Goal: Transaction & Acquisition: Obtain resource

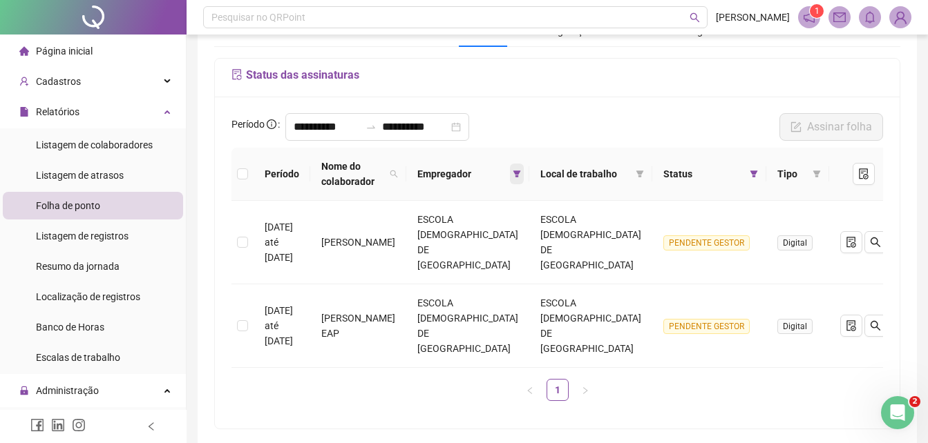
click at [524, 168] on span at bounding box center [517, 174] width 14 height 21
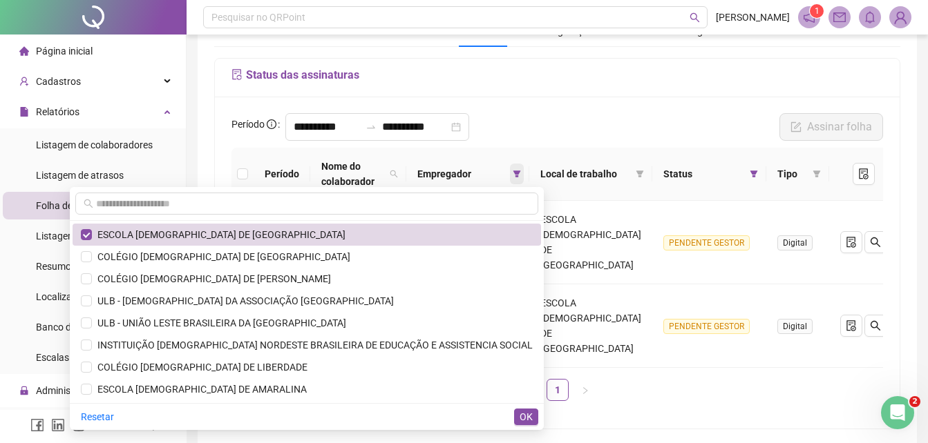
click at [521, 171] on icon "filter" at bounding box center [517, 174] width 8 height 7
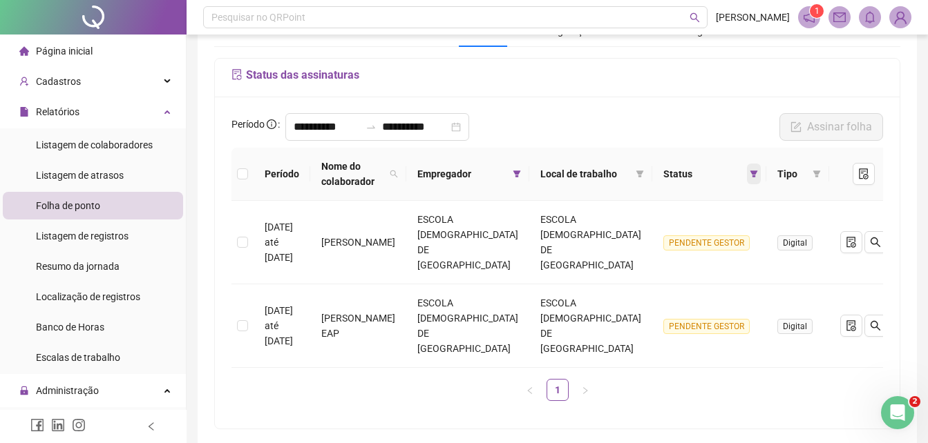
click at [750, 172] on icon "filter" at bounding box center [754, 174] width 8 height 7
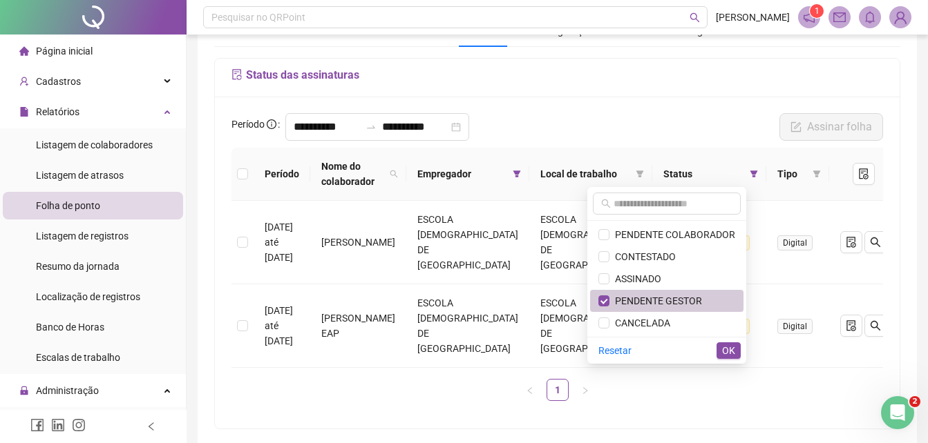
click at [662, 300] on span "PENDENTE GESTOR" at bounding box center [655, 301] width 93 height 11
click at [723, 347] on span "OK" at bounding box center [728, 350] width 13 height 15
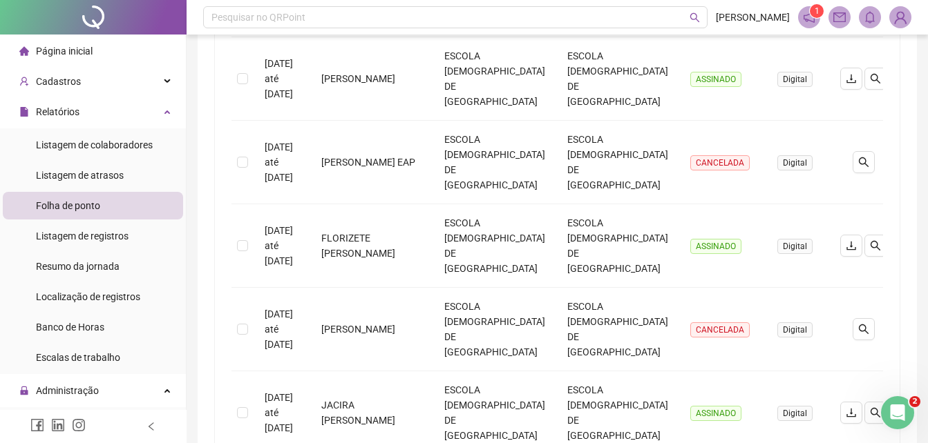
scroll to position [648, 0]
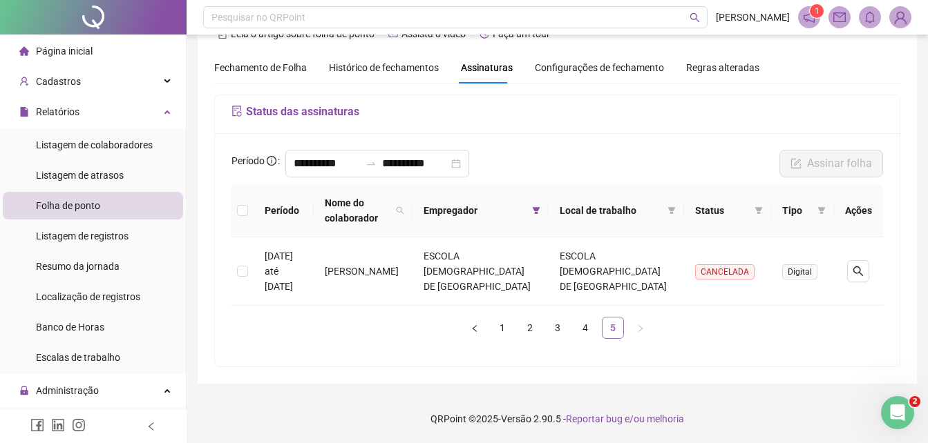
scroll to position [32, 0]
click at [586, 326] on link "4" at bounding box center [585, 328] width 21 height 21
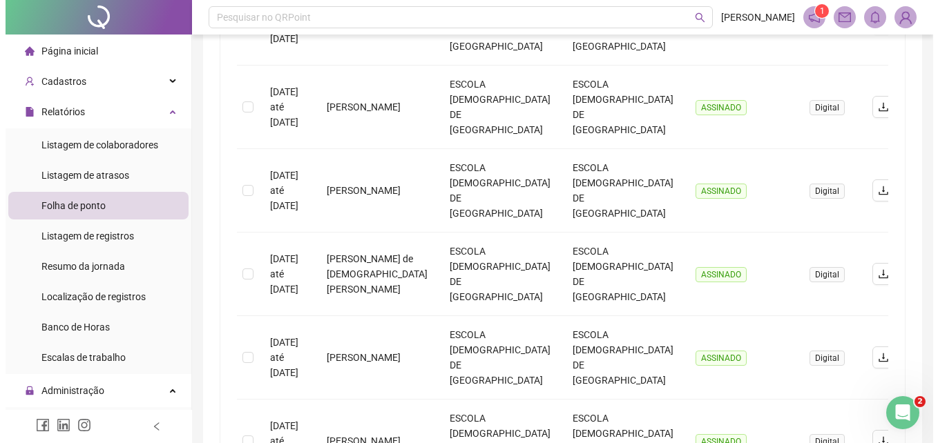
scroll to position [95, 0]
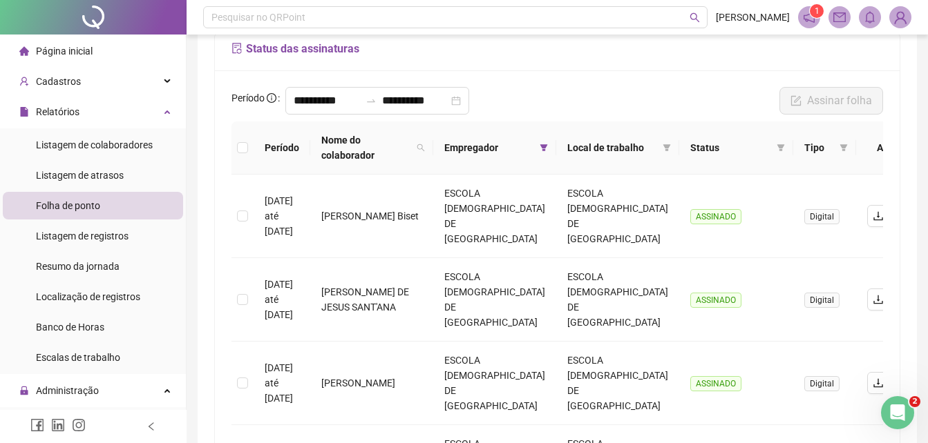
click at [899, 21] on img at bounding box center [900, 17] width 21 height 21
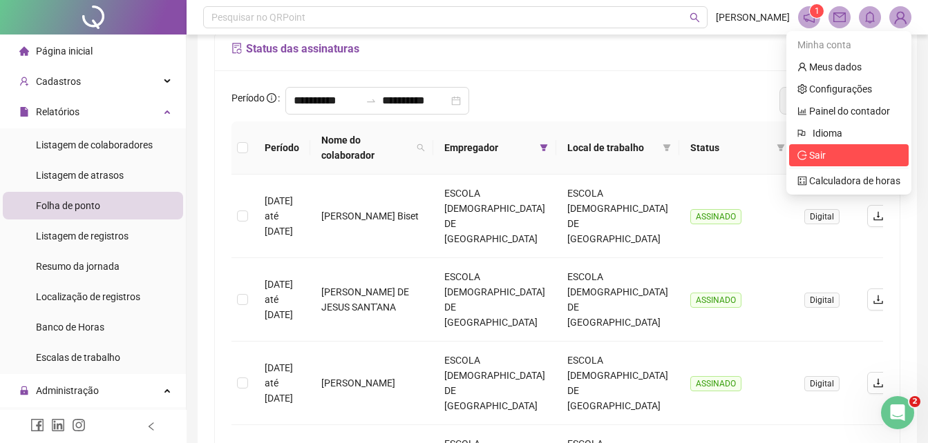
click at [822, 153] on span "Sair" at bounding box center [817, 155] width 17 height 11
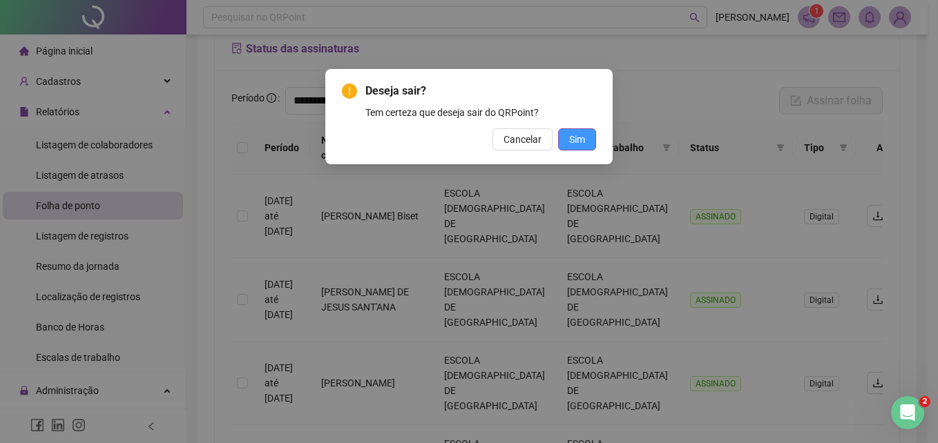
click at [582, 142] on span "Sim" at bounding box center [577, 139] width 16 height 15
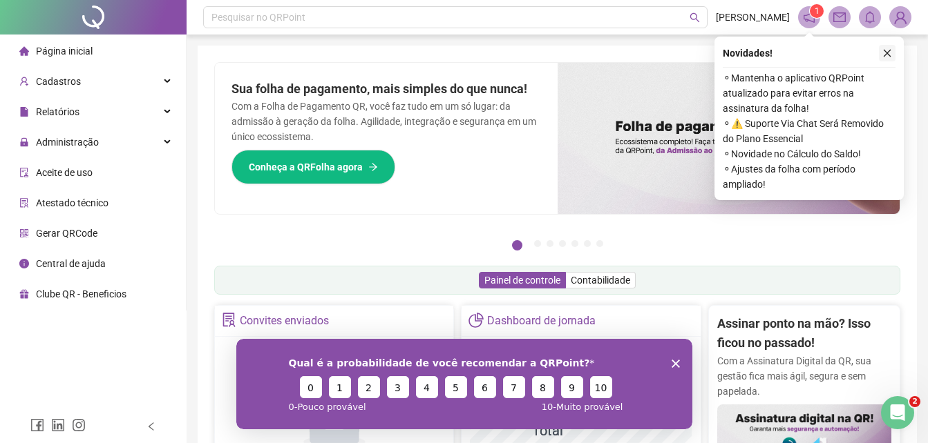
click at [889, 52] on icon "close" at bounding box center [887, 53] width 10 height 10
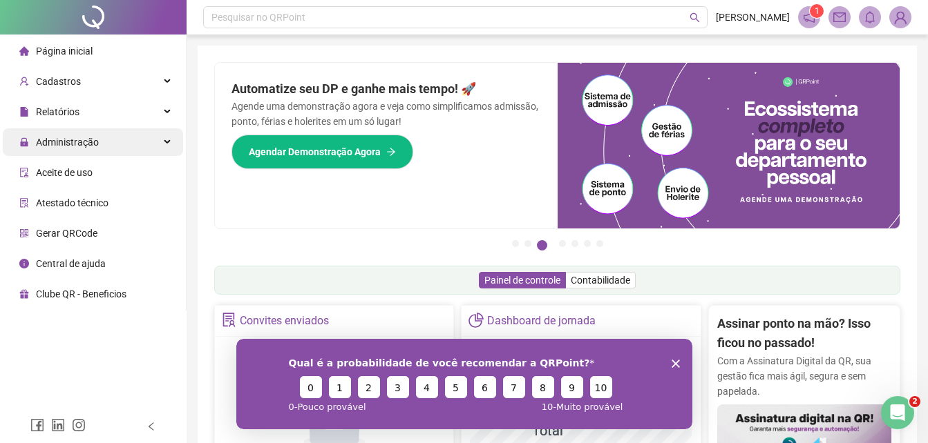
click at [79, 144] on span "Administração" at bounding box center [67, 142] width 63 height 11
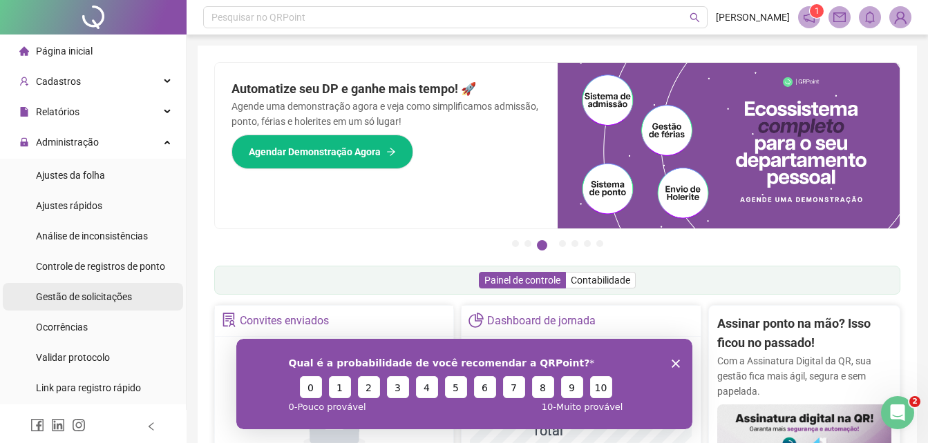
click at [109, 299] on span "Gestão de solicitações" at bounding box center [84, 296] width 96 height 11
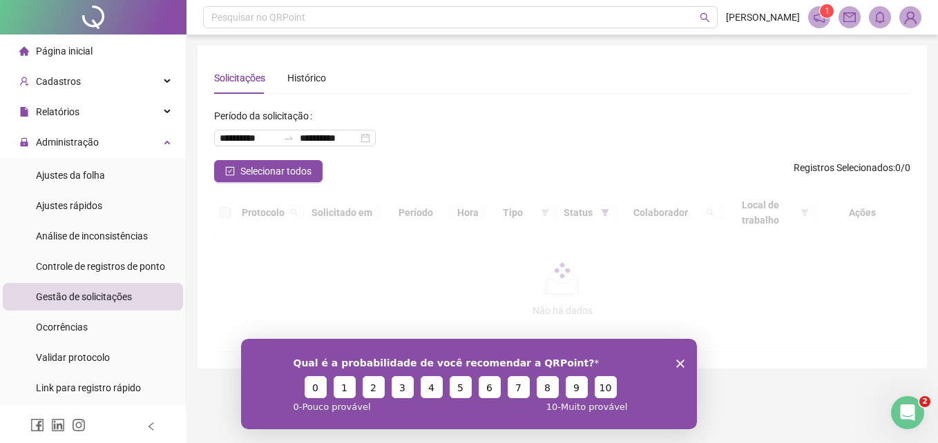
click at [676, 361] on icon "Encerrar pesquisa" at bounding box center [680, 363] width 8 height 8
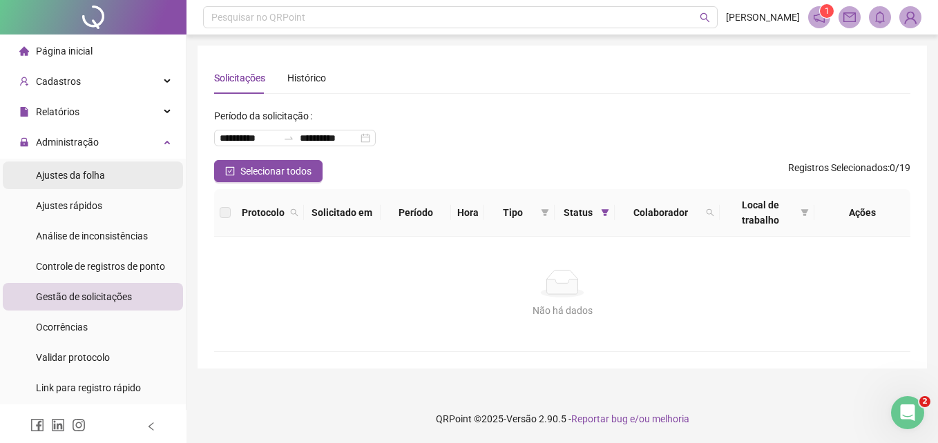
click at [95, 177] on span "Ajustes da folha" at bounding box center [70, 175] width 69 height 11
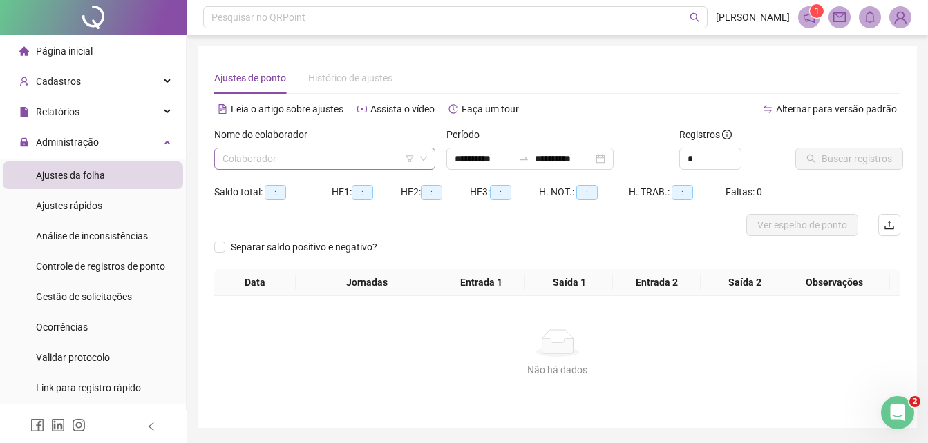
click at [256, 161] on input "search" at bounding box center [318, 158] width 192 height 21
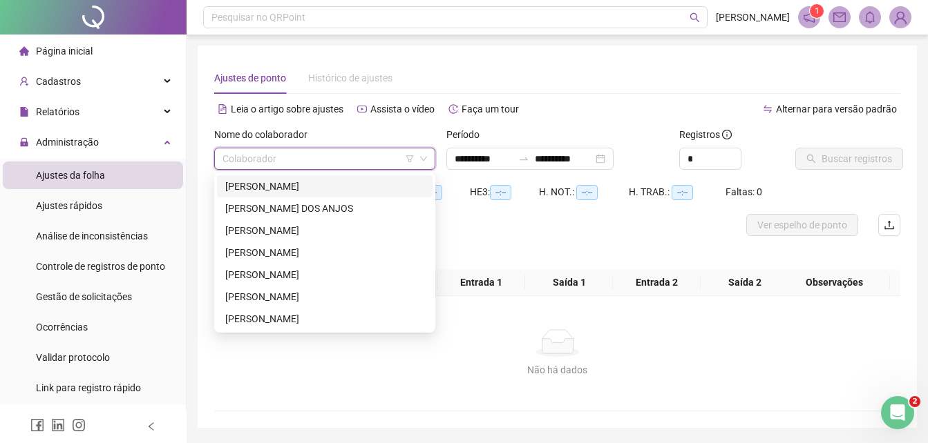
click at [268, 187] on div "[PERSON_NAME]" at bounding box center [324, 186] width 199 height 15
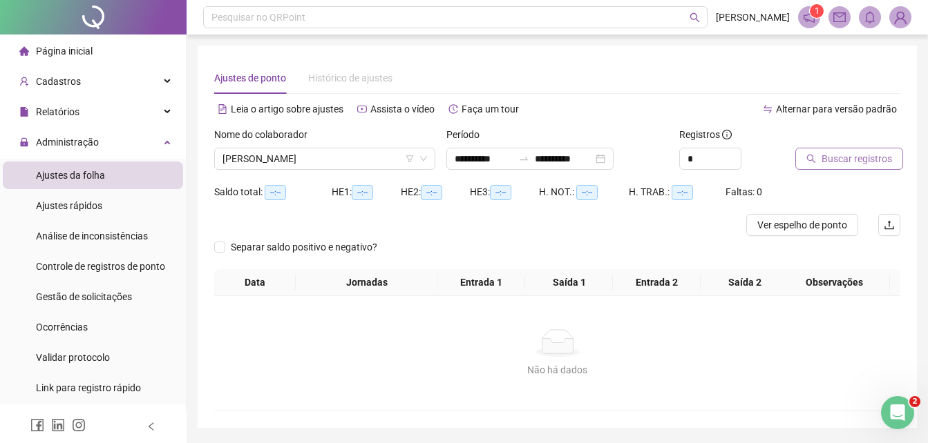
click at [825, 160] on span "Buscar registros" at bounding box center [856, 158] width 70 height 15
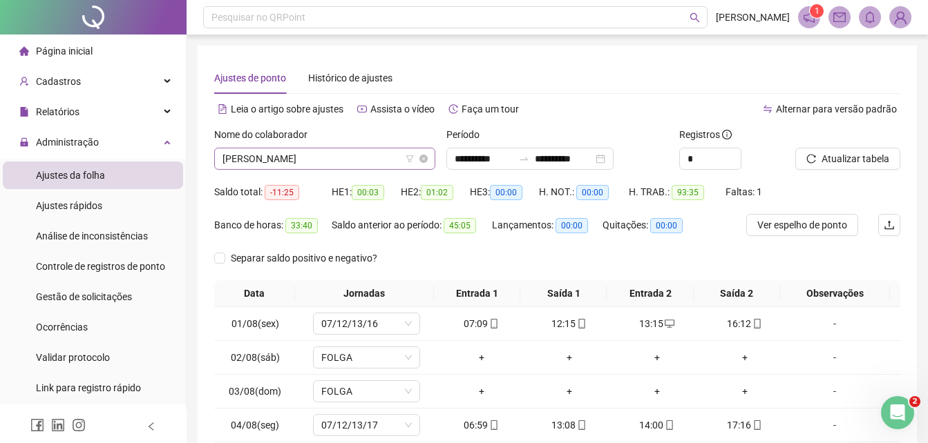
click at [301, 157] on span "[PERSON_NAME]" at bounding box center [324, 158] width 204 height 21
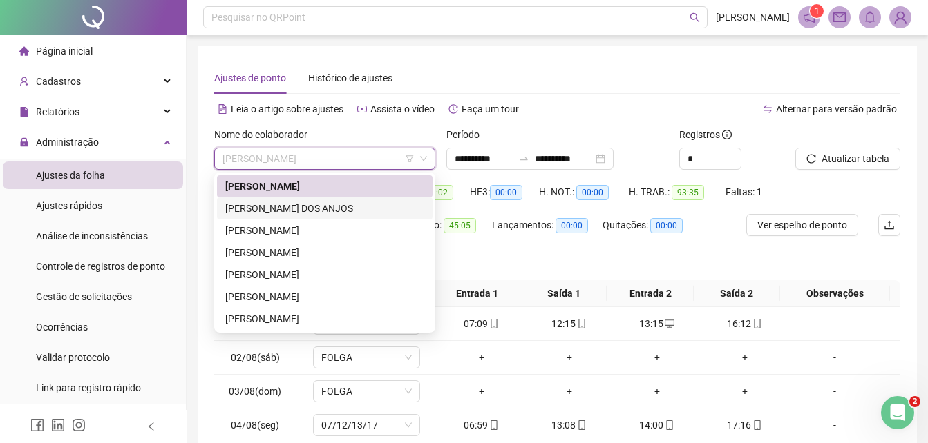
click at [291, 207] on div "[PERSON_NAME] DOS ANJOS" at bounding box center [324, 208] width 199 height 15
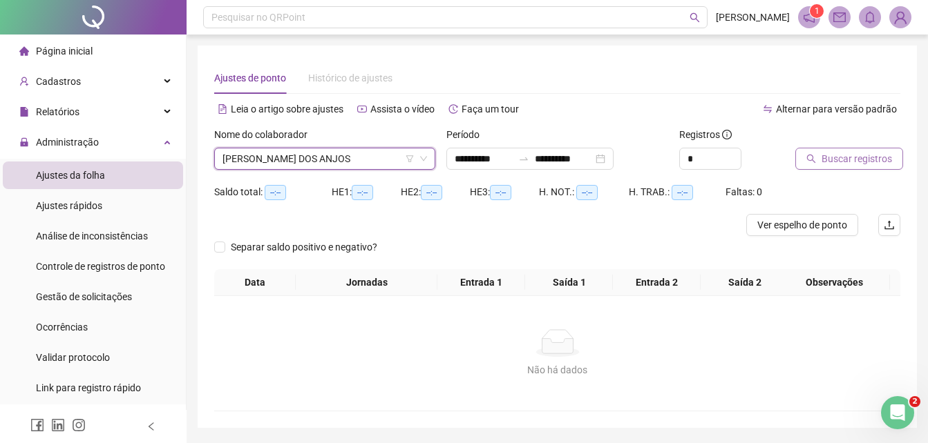
click at [825, 163] on span "Buscar registros" at bounding box center [856, 158] width 70 height 15
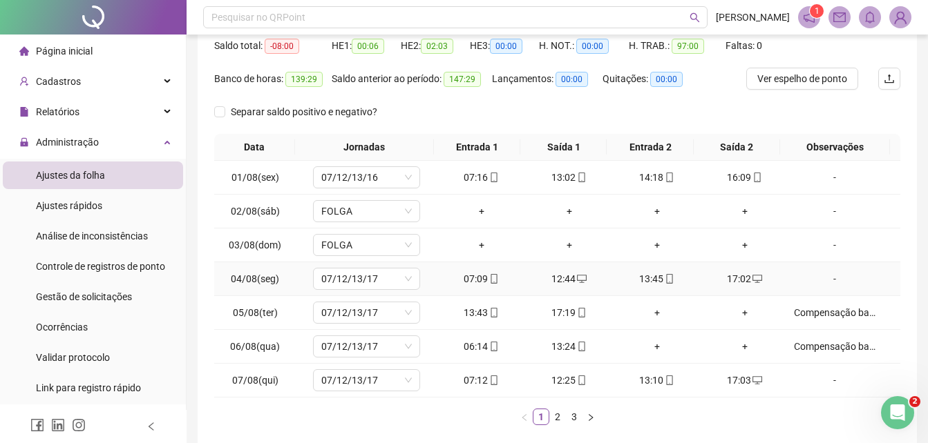
scroll to position [215, 0]
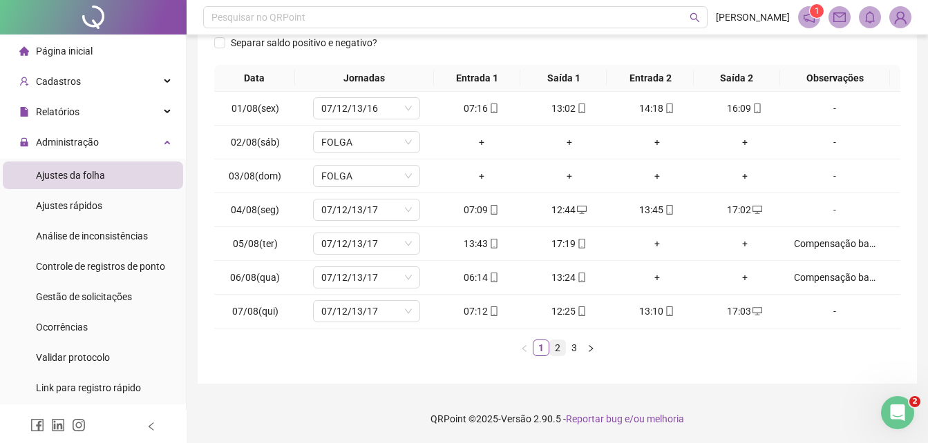
click at [558, 351] on link "2" at bounding box center [557, 348] width 15 height 15
click at [574, 349] on link "3" at bounding box center [573, 348] width 15 height 15
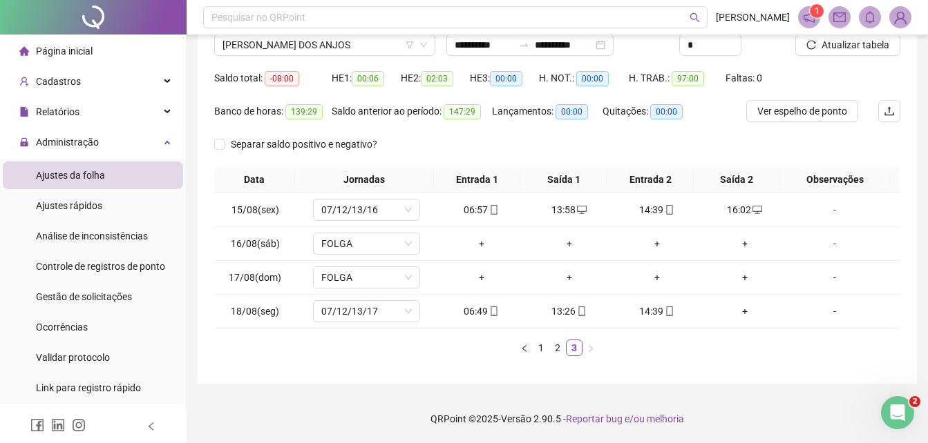
scroll to position [114, 0]
click at [355, 48] on span "[PERSON_NAME] DOS ANJOS" at bounding box center [324, 45] width 204 height 21
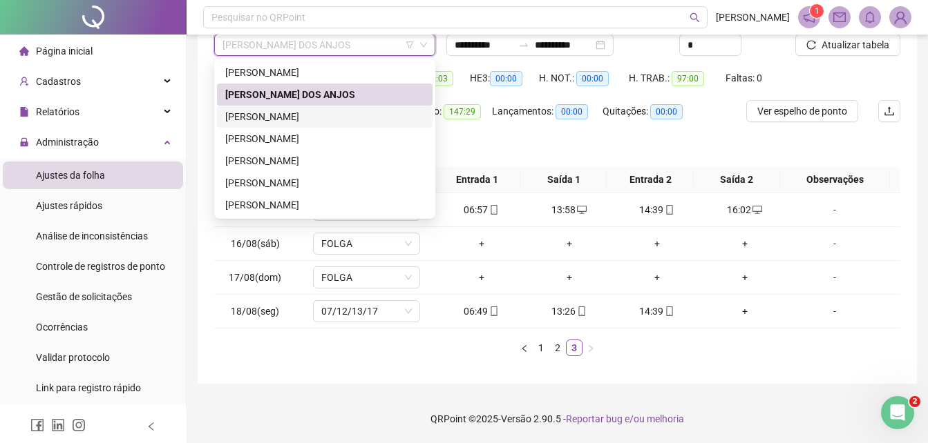
click at [293, 115] on div "[PERSON_NAME]" at bounding box center [324, 116] width 199 height 15
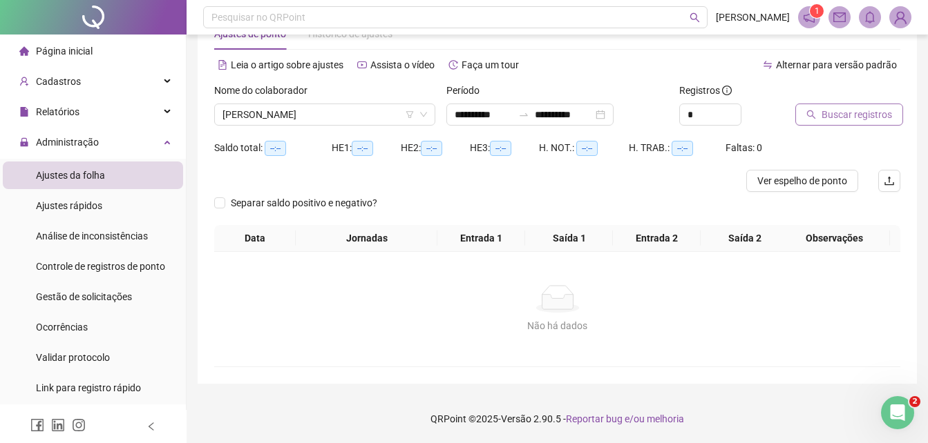
click at [845, 112] on span "Buscar registros" at bounding box center [856, 114] width 70 height 15
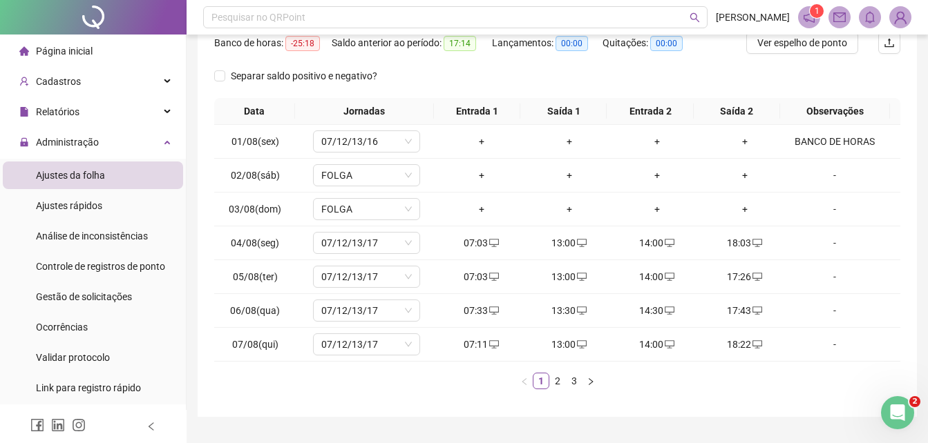
scroll to position [215, 0]
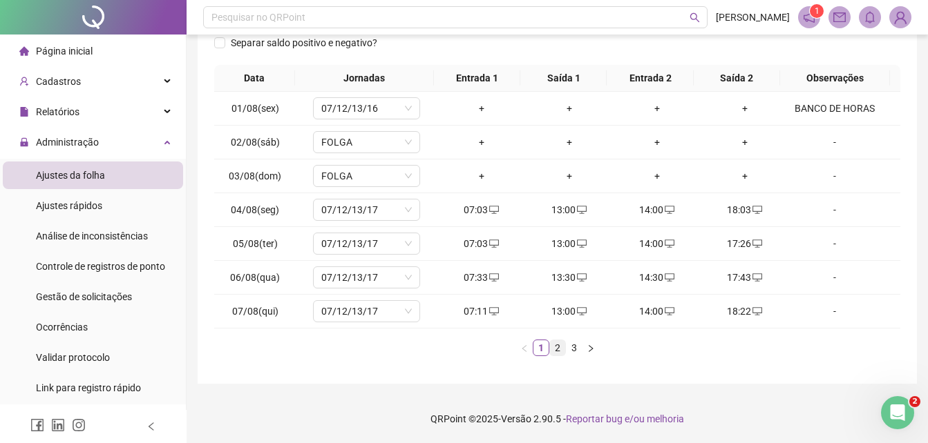
click at [555, 349] on link "2" at bounding box center [557, 348] width 15 height 15
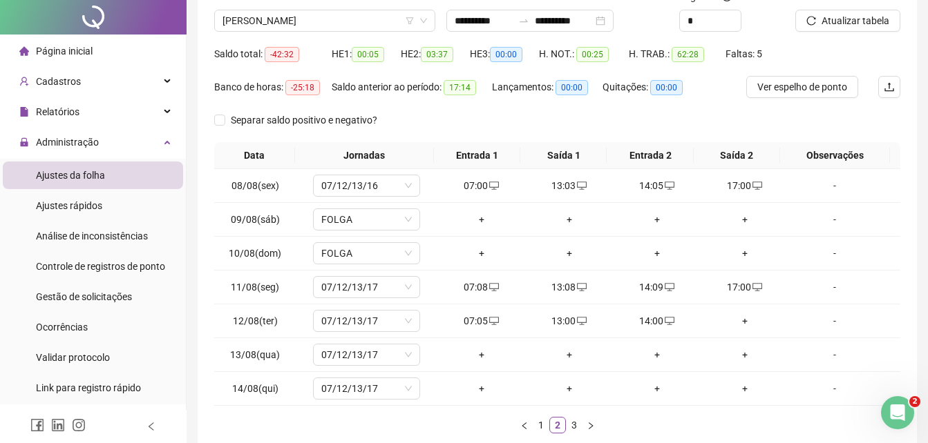
scroll to position [207, 0]
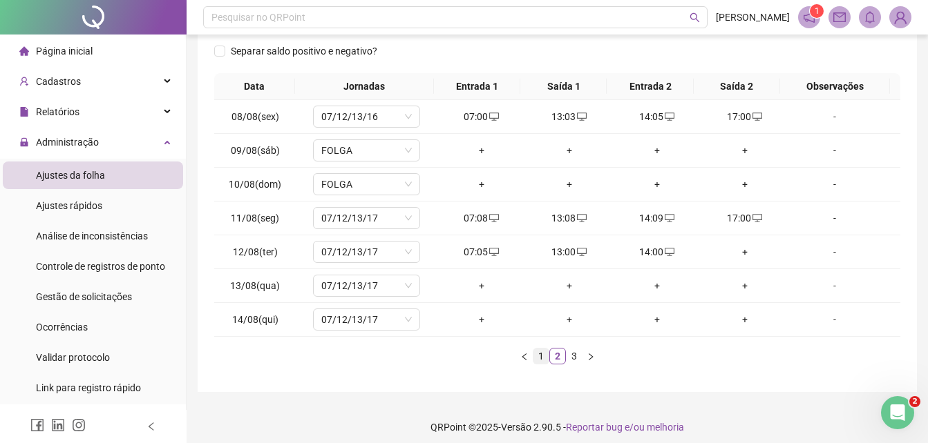
click at [543, 354] on link "1" at bounding box center [540, 356] width 15 height 15
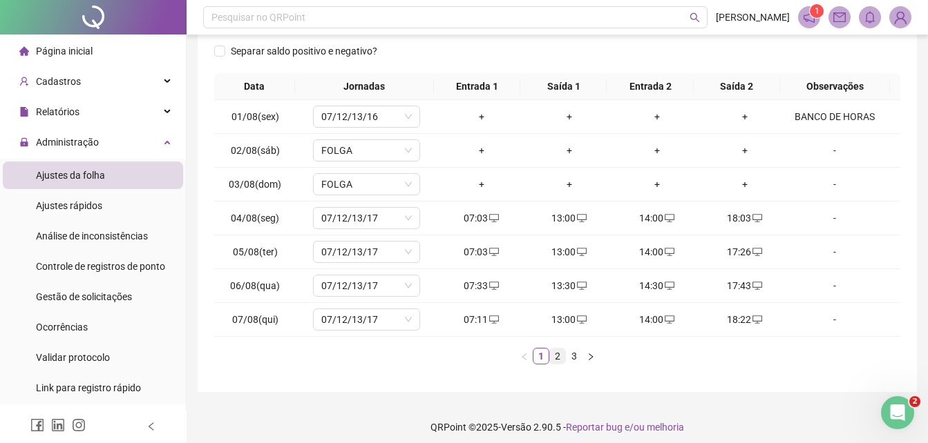
click at [559, 354] on link "2" at bounding box center [557, 356] width 15 height 15
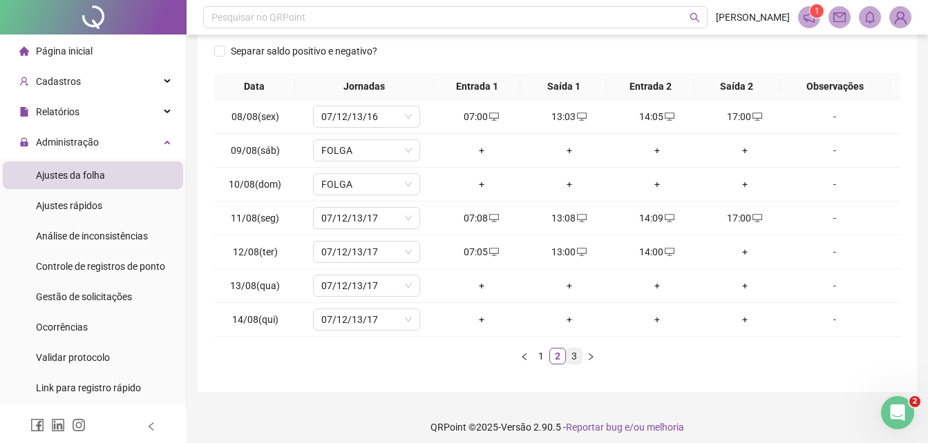
click at [575, 356] on link "3" at bounding box center [573, 356] width 15 height 15
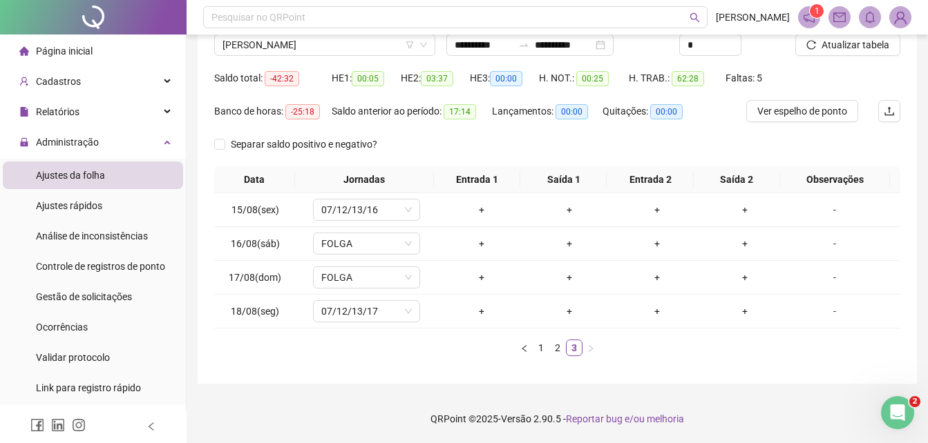
scroll to position [0, 0]
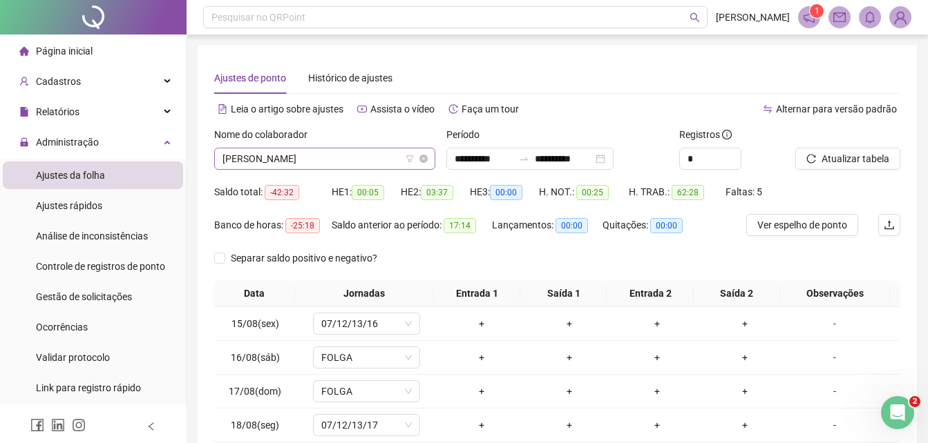
click at [361, 160] on span "[PERSON_NAME]" at bounding box center [324, 158] width 204 height 21
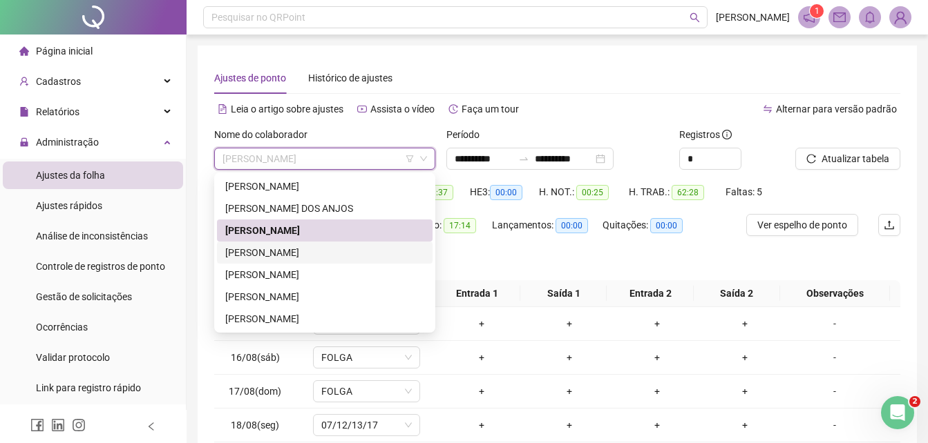
click at [317, 253] on div "[PERSON_NAME]" at bounding box center [324, 252] width 199 height 15
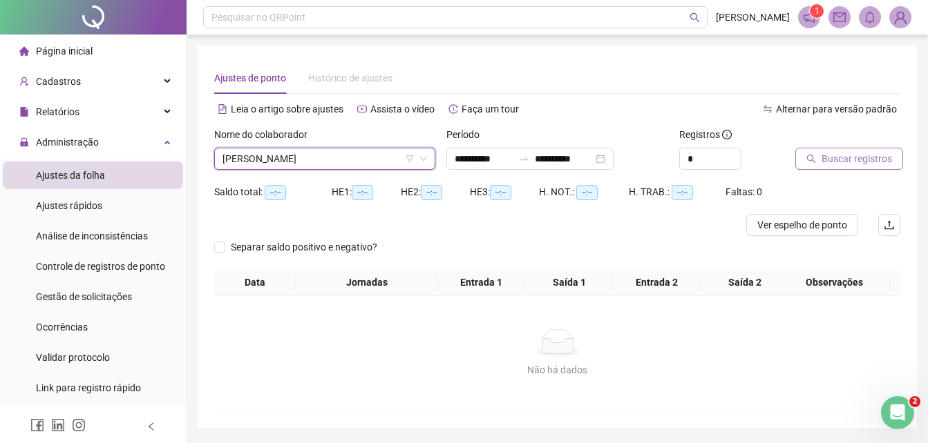
click at [857, 161] on span "Buscar registros" at bounding box center [856, 158] width 70 height 15
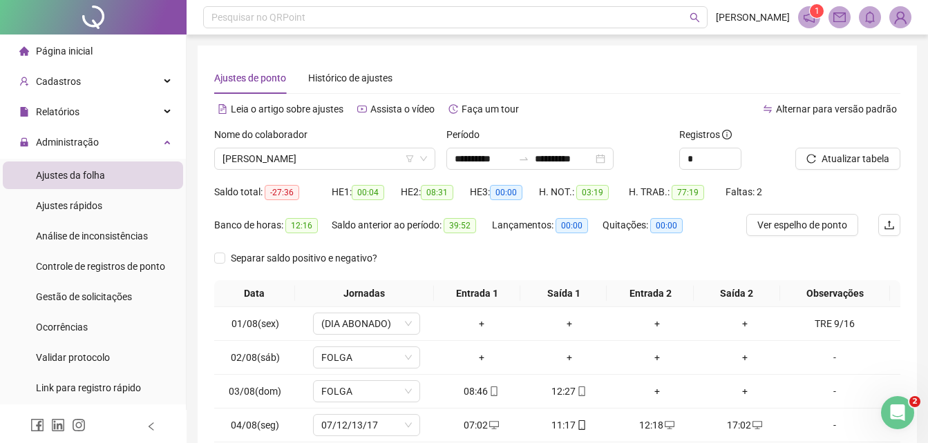
scroll to position [215, 0]
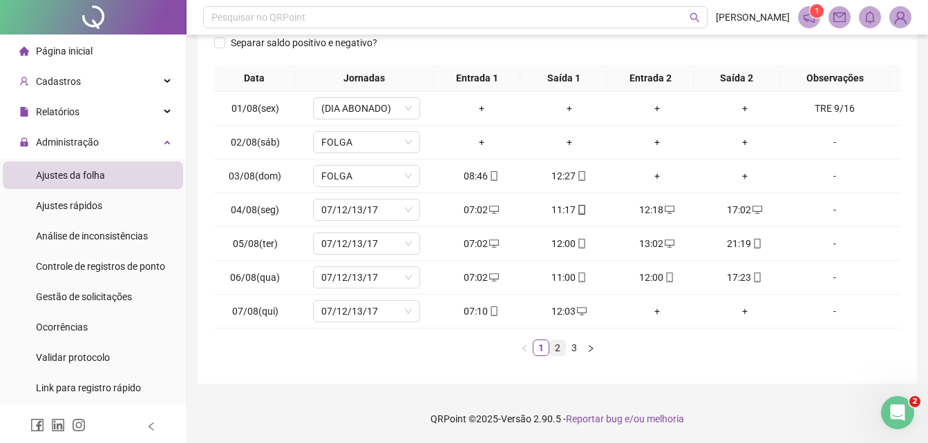
click at [557, 346] on link "2" at bounding box center [557, 348] width 15 height 15
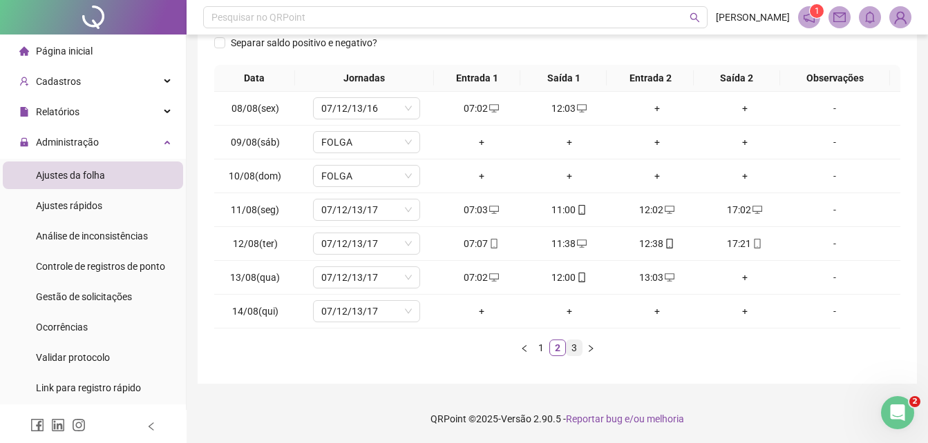
click at [573, 347] on link "3" at bounding box center [573, 348] width 15 height 15
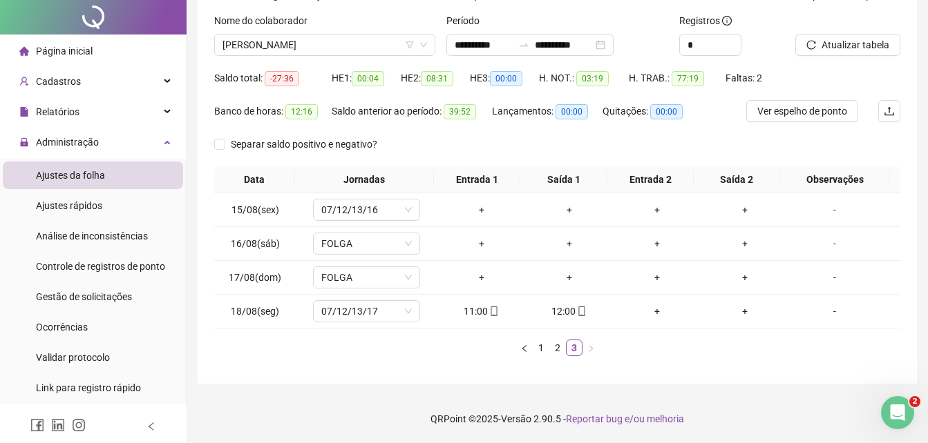
scroll to position [0, 0]
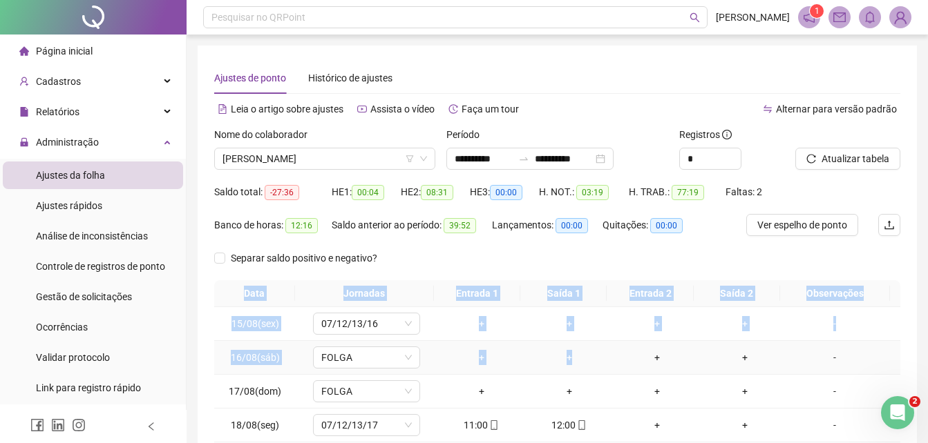
drag, startPoint x: 199, startPoint y: 291, endPoint x: 600, endPoint y: 370, distance: 408.9
click at [600, 370] on div "**********" at bounding box center [557, 272] width 719 height 452
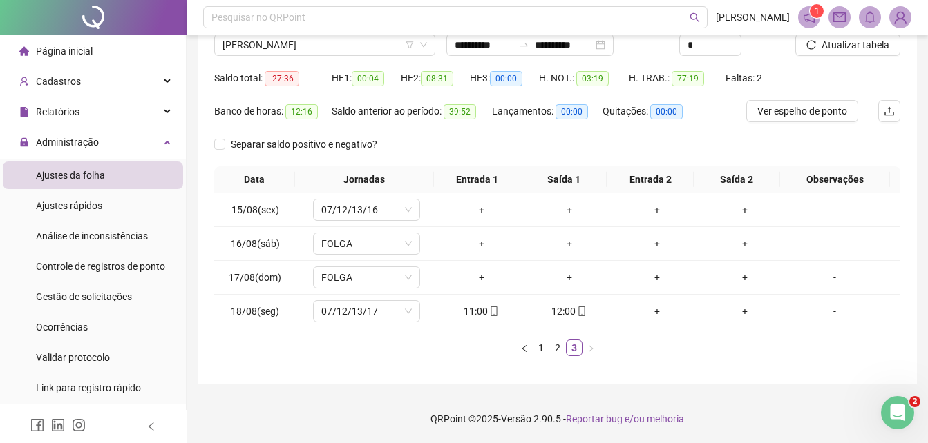
click at [632, 348] on ul "1 2 3" at bounding box center [557, 348] width 686 height 17
click at [539, 351] on link "1" at bounding box center [540, 348] width 15 height 15
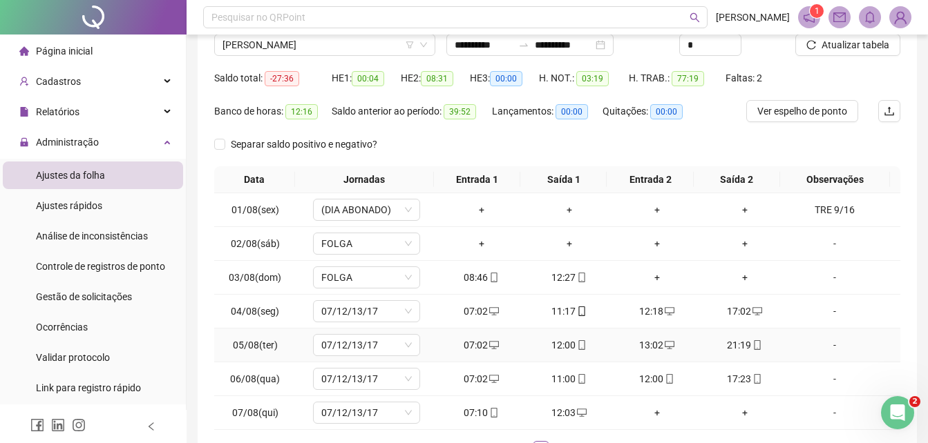
scroll to position [215, 0]
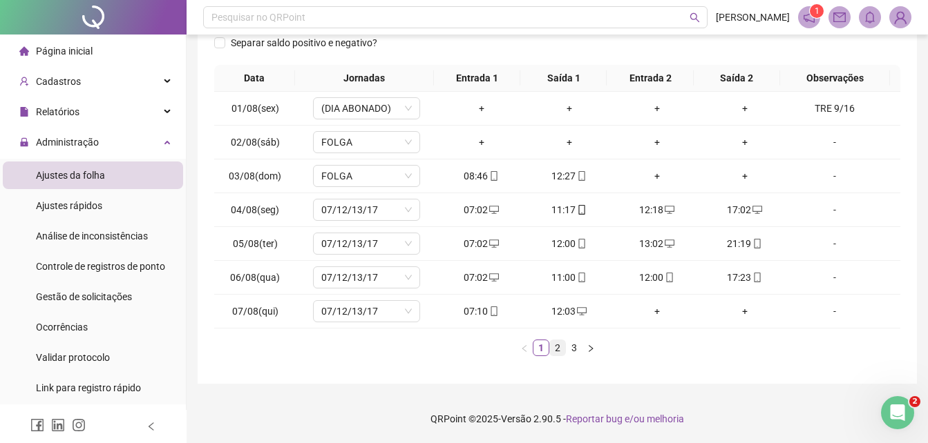
click at [555, 347] on link "2" at bounding box center [557, 348] width 15 height 15
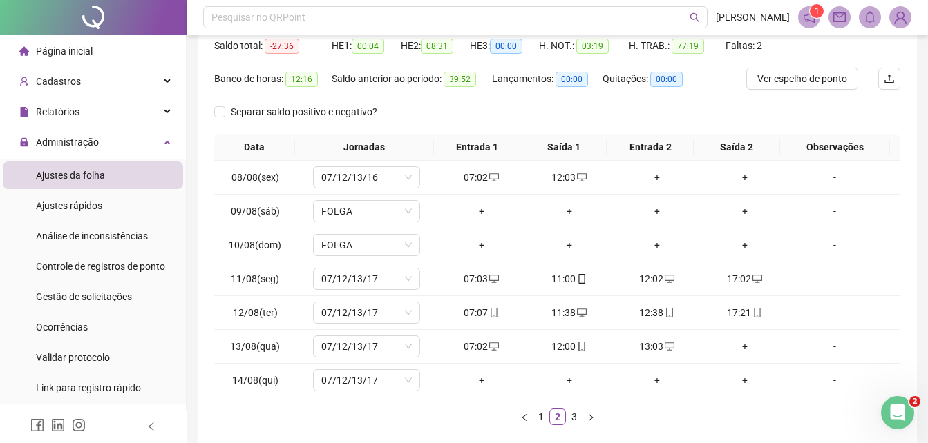
scroll to position [8, 0]
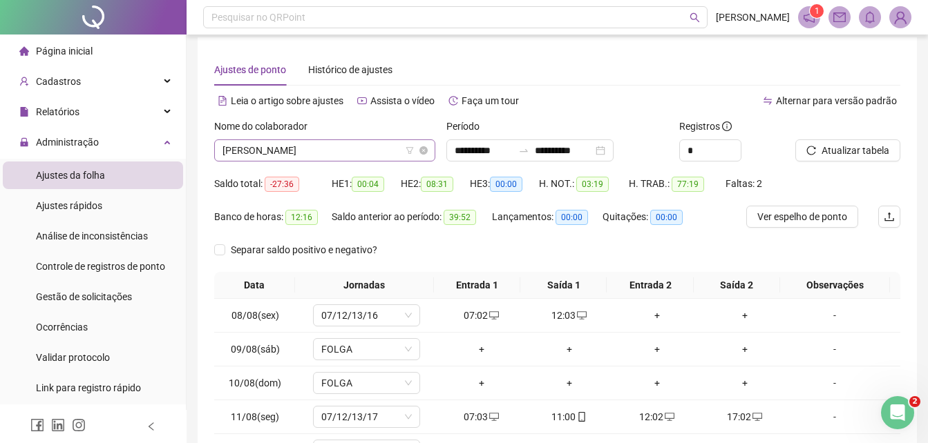
click at [336, 151] on span "[PERSON_NAME]" at bounding box center [324, 150] width 204 height 21
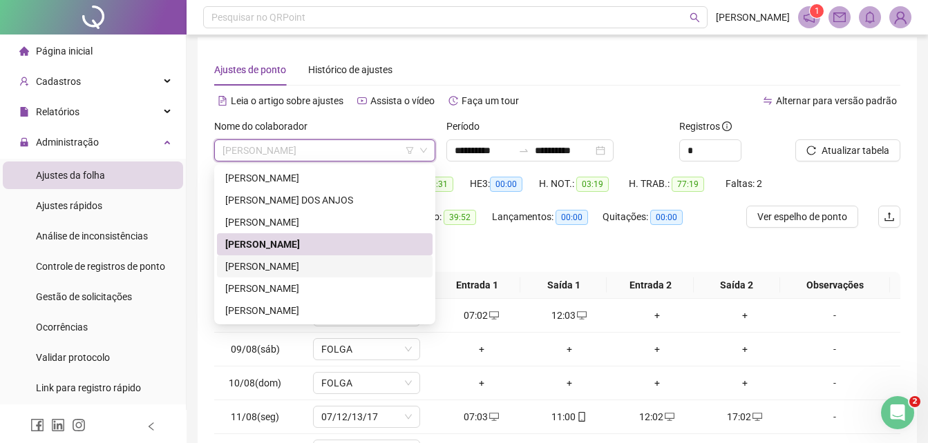
click at [289, 262] on div "[PERSON_NAME]" at bounding box center [324, 266] width 199 height 15
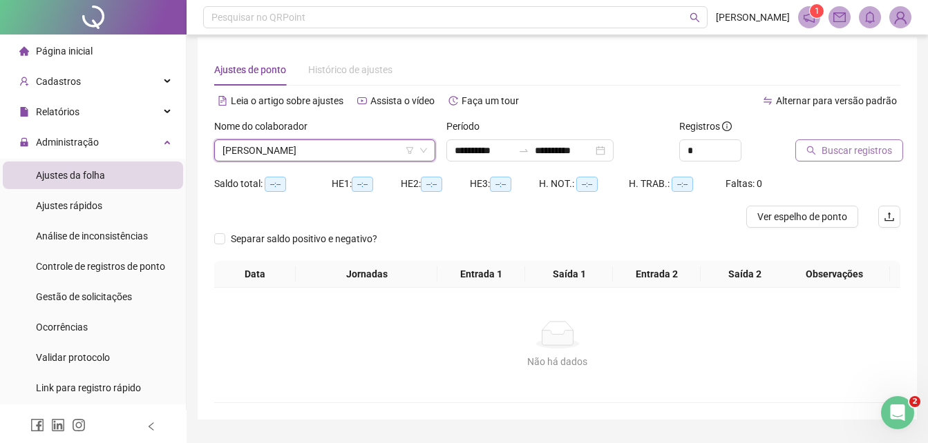
click at [851, 154] on span "Buscar registros" at bounding box center [856, 150] width 70 height 15
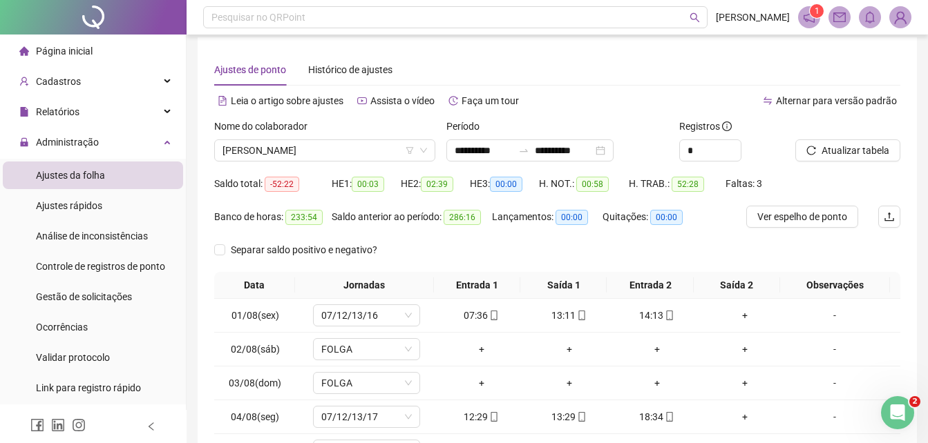
scroll to position [146, 0]
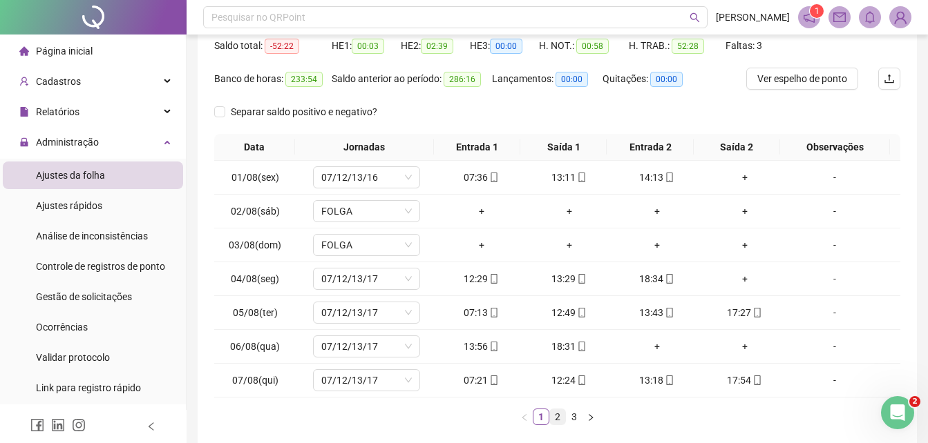
click at [556, 419] on link "2" at bounding box center [557, 417] width 15 height 15
click at [573, 418] on link "3" at bounding box center [573, 417] width 15 height 15
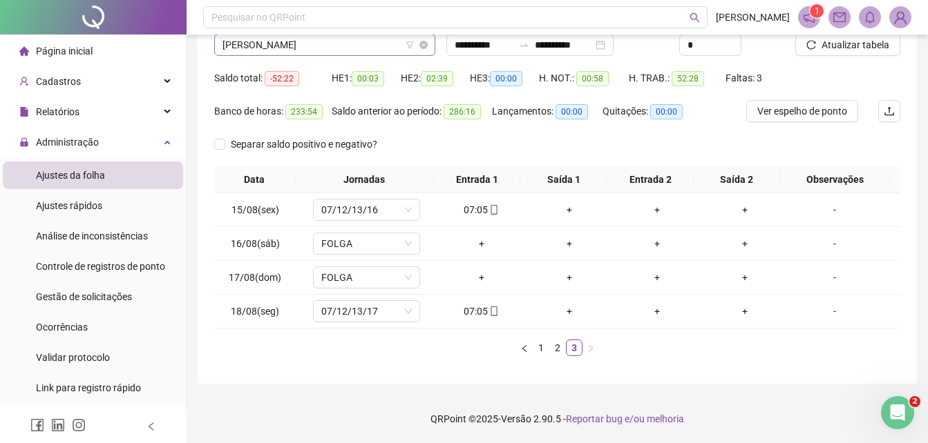
click at [374, 48] on span "[PERSON_NAME]" at bounding box center [324, 45] width 204 height 21
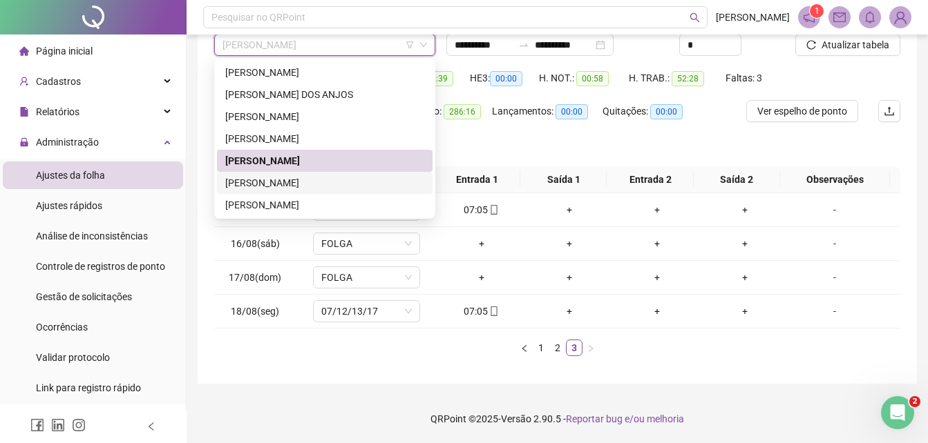
click at [316, 187] on div "[PERSON_NAME]" at bounding box center [324, 182] width 199 height 15
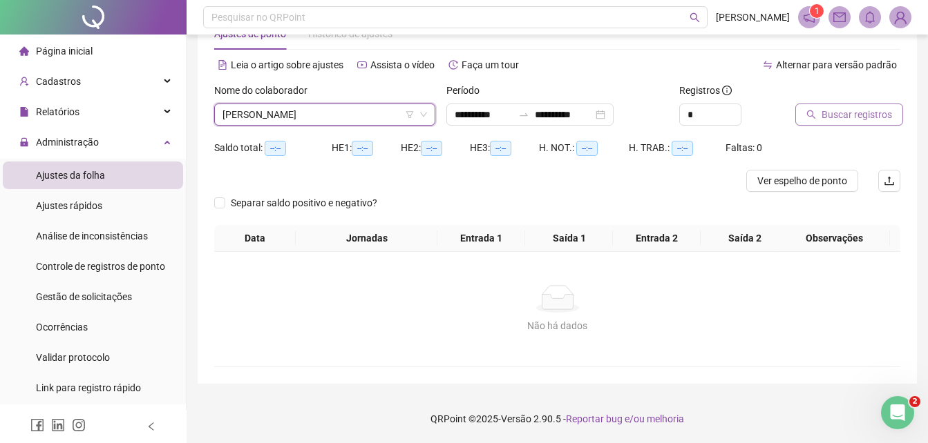
click at [845, 108] on span "Buscar registros" at bounding box center [856, 114] width 70 height 15
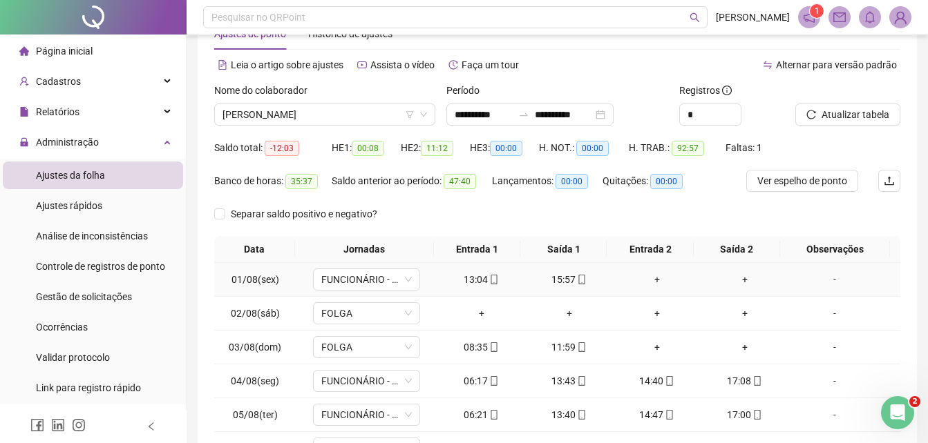
scroll to position [182, 0]
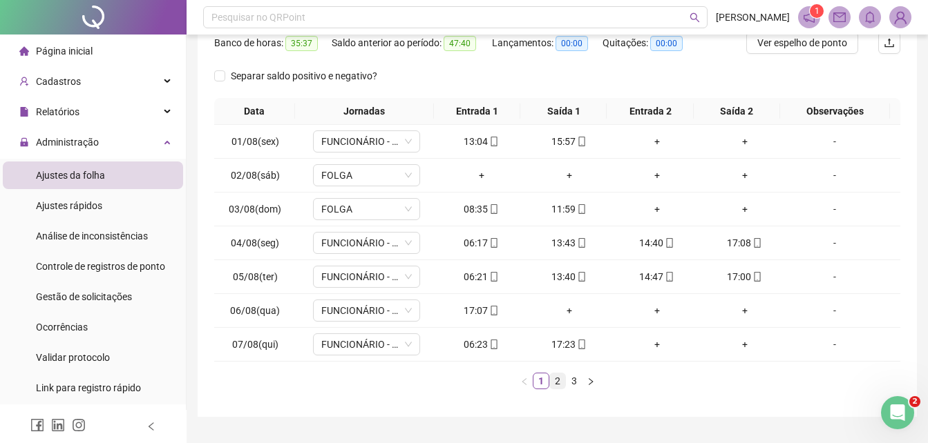
click at [560, 378] on link "2" at bounding box center [557, 381] width 15 height 15
click at [571, 379] on link "3" at bounding box center [573, 381] width 15 height 15
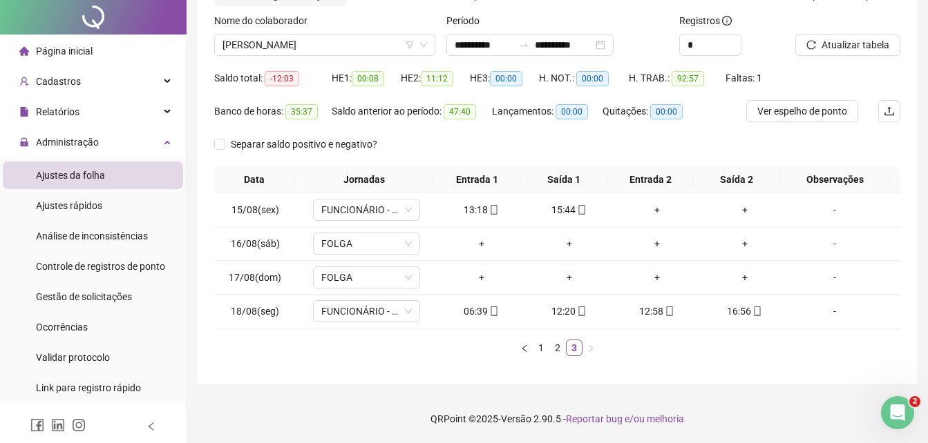
scroll to position [0, 0]
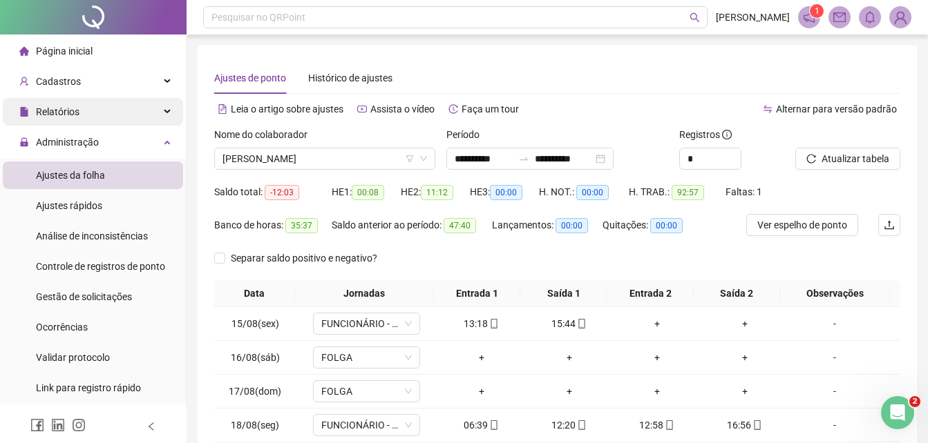
click at [75, 110] on span "Relatórios" at bounding box center [58, 111] width 44 height 11
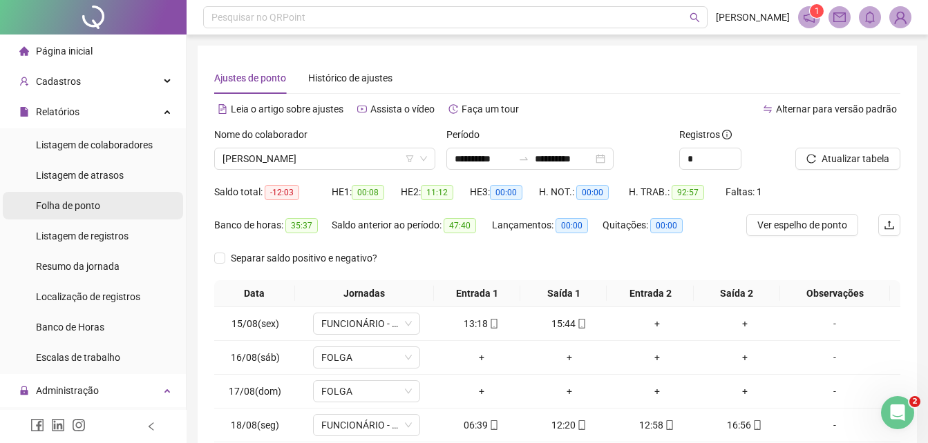
click at [73, 211] on span "Folha de ponto" at bounding box center [68, 205] width 64 height 11
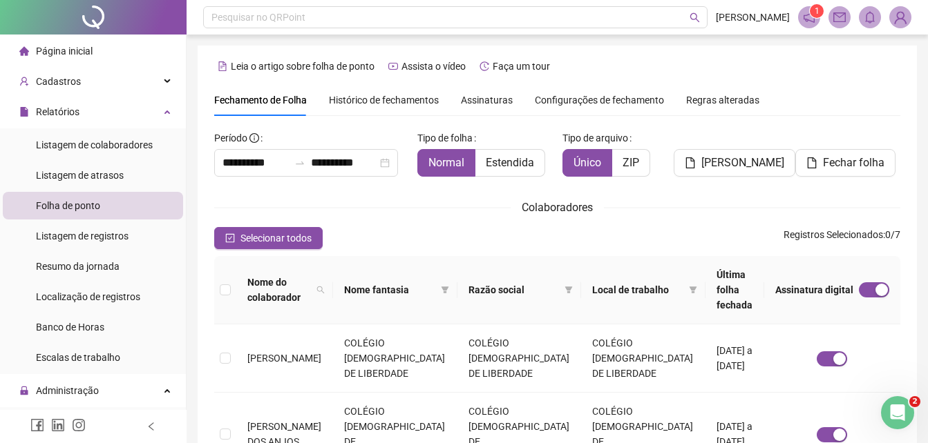
click at [486, 100] on span "Assinaturas" at bounding box center [487, 100] width 52 height 10
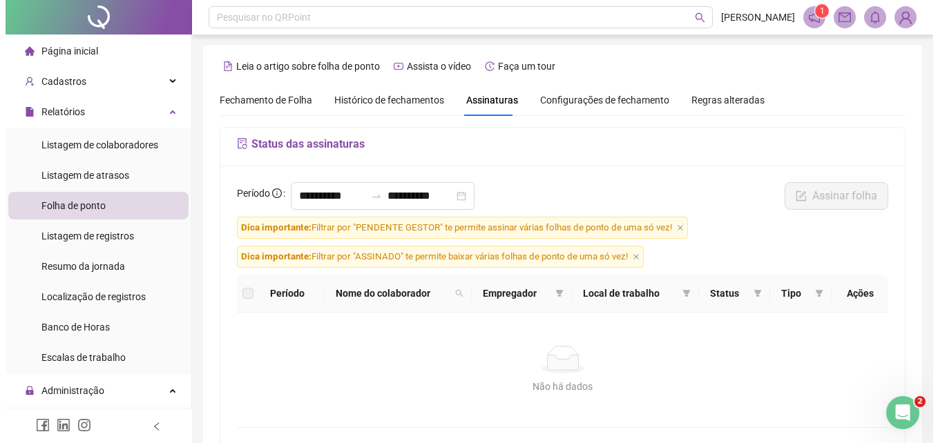
scroll to position [61, 0]
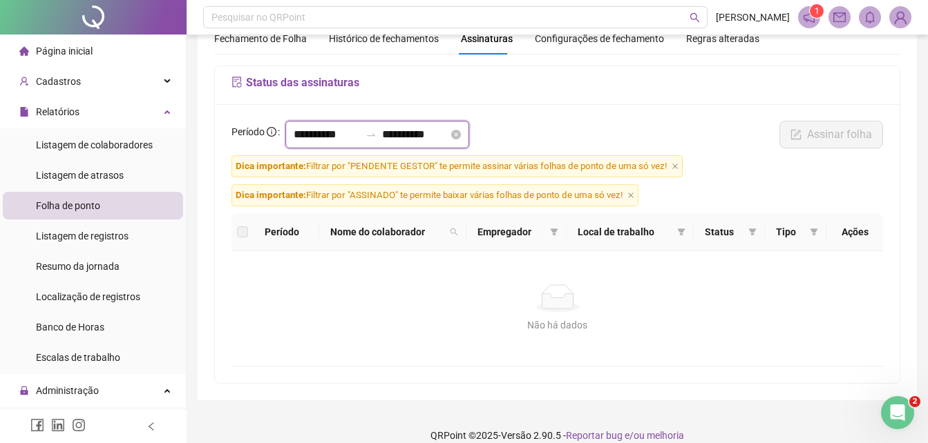
click at [356, 135] on input "**********" at bounding box center [327, 134] width 66 height 17
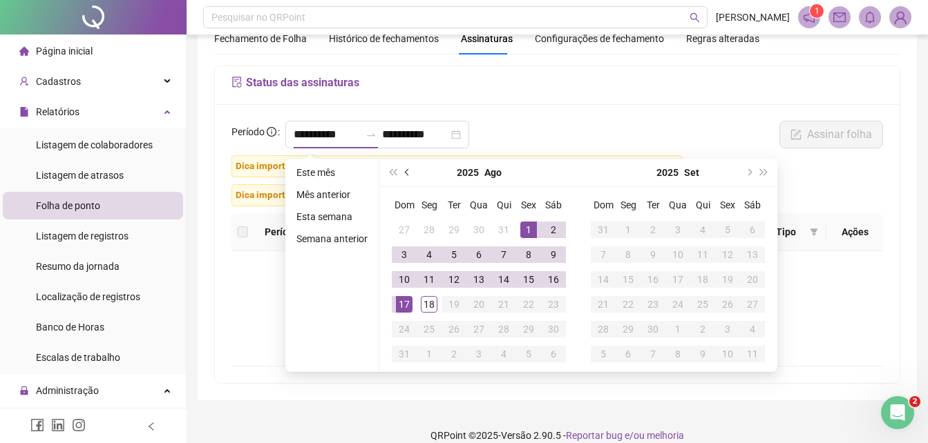
click at [405, 172] on span "prev-year" at bounding box center [408, 172] width 7 height 7
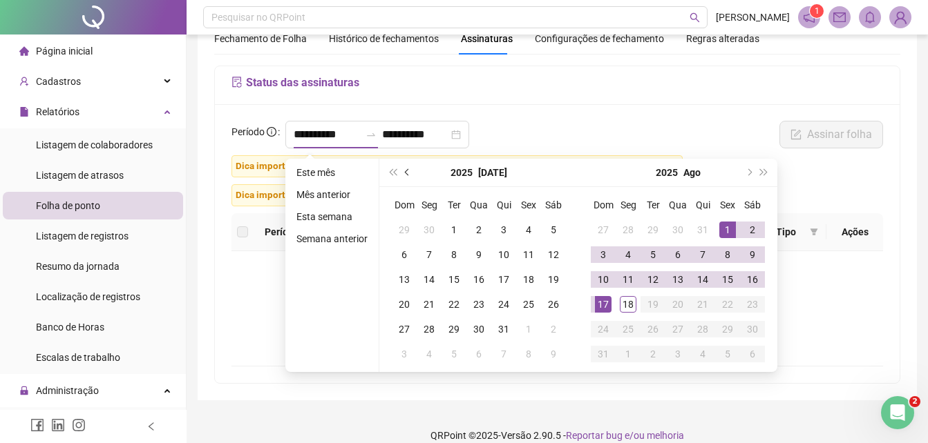
click at [405, 172] on span "prev-year" at bounding box center [408, 172] width 7 height 7
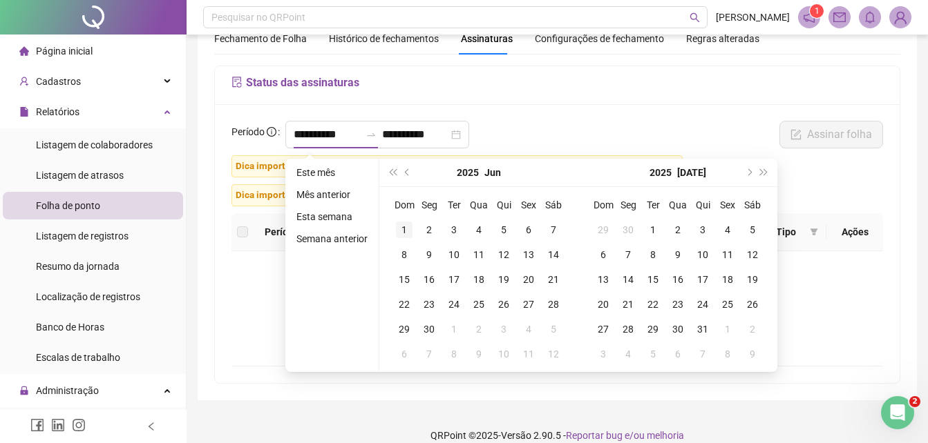
type input "**********"
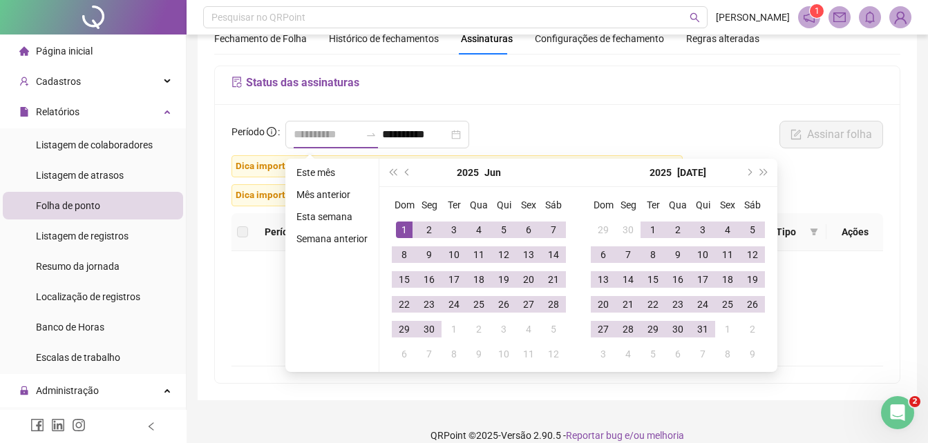
click at [405, 231] on div "1" at bounding box center [404, 230] width 17 height 17
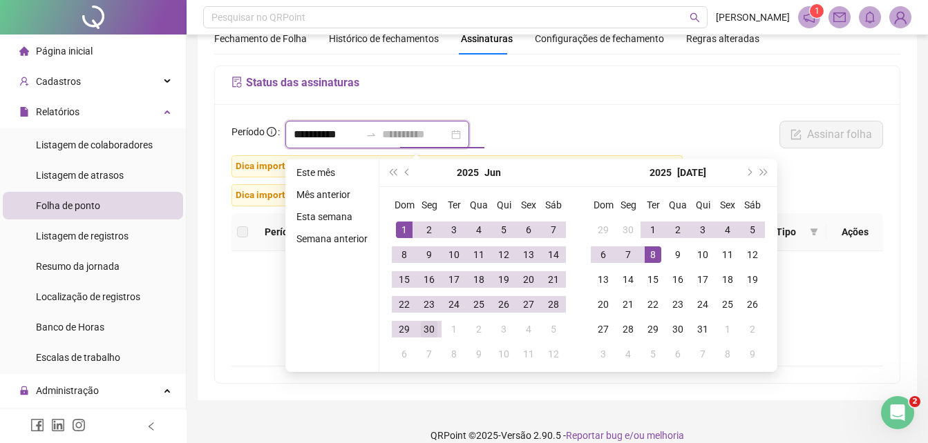
type input "**********"
click at [439, 331] on td "30" at bounding box center [428, 329] width 25 height 25
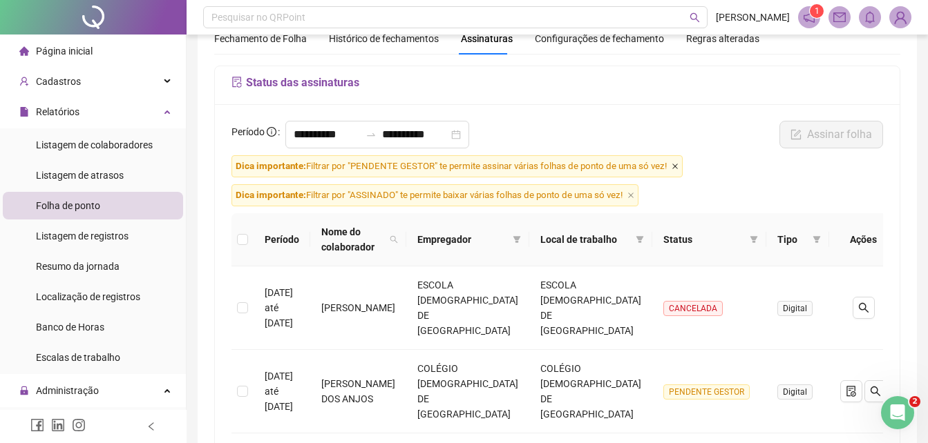
click at [674, 169] on icon "close" at bounding box center [675, 167] width 6 height 6
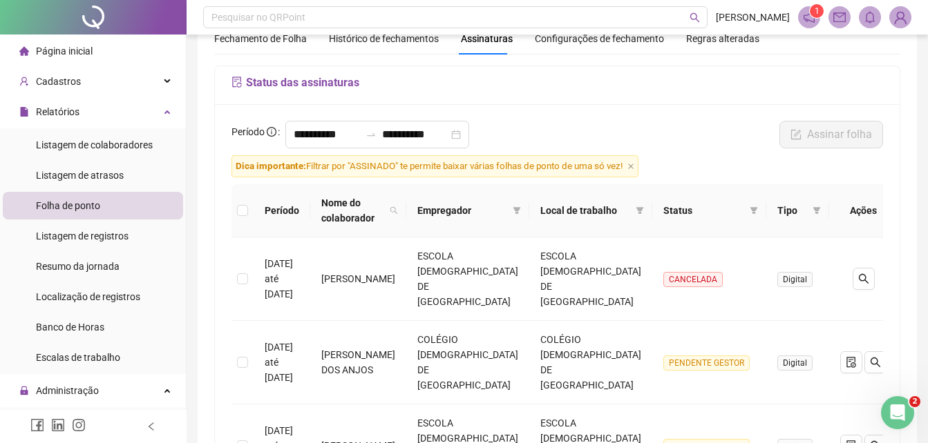
click at [638, 166] on span "Dica importante: Filtrar por "ASSINADO" te permite baixar várias folhas de pont…" at bounding box center [434, 166] width 407 height 22
click at [633, 166] on icon "close" at bounding box center [631, 167] width 6 height 6
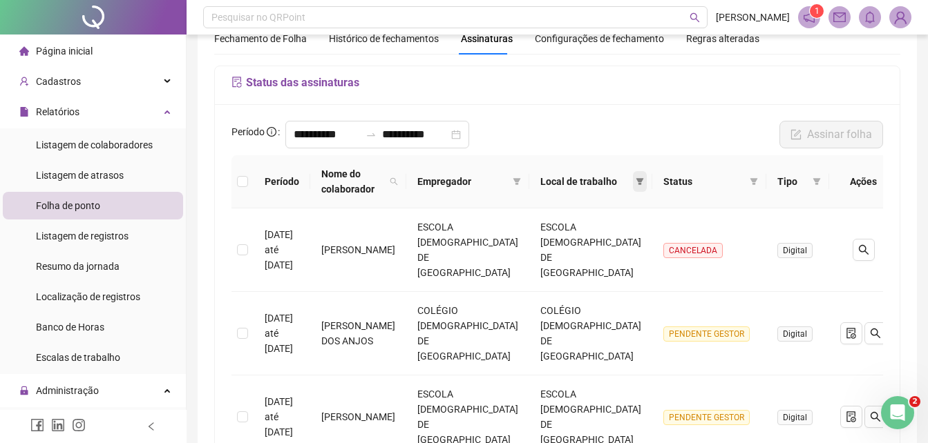
click at [635, 180] on icon "filter" at bounding box center [639, 182] width 8 height 8
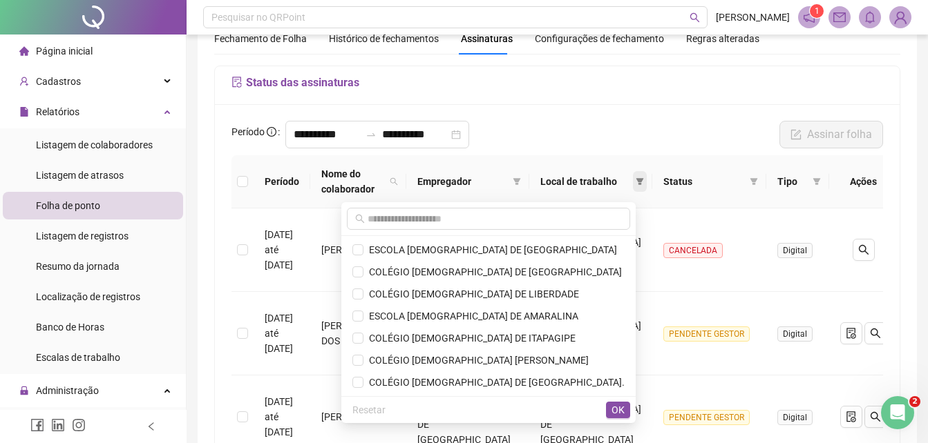
click at [635, 179] on icon "filter" at bounding box center [639, 182] width 8 height 8
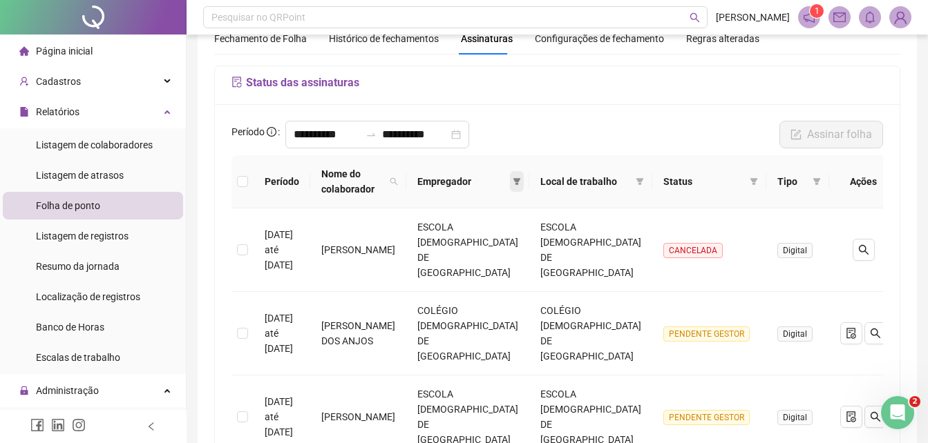
click at [521, 180] on icon "filter" at bounding box center [517, 181] width 8 height 7
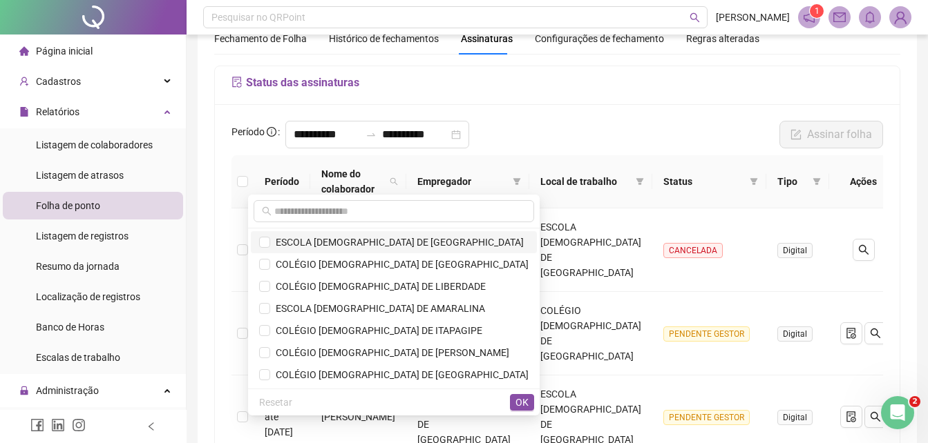
click at [421, 241] on span "ESCOLA [DEMOGRAPHIC_DATA] DE [GEOGRAPHIC_DATA]" at bounding box center [396, 242] width 253 height 11
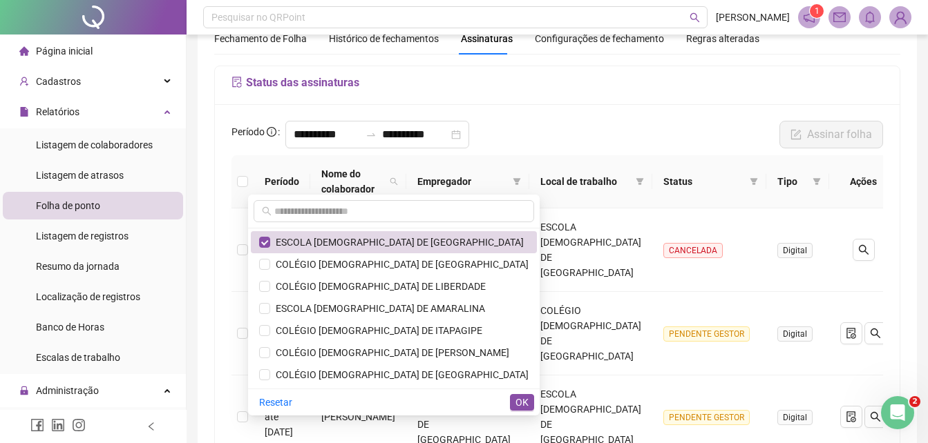
click at [525, 401] on span "OK" at bounding box center [521, 402] width 13 height 15
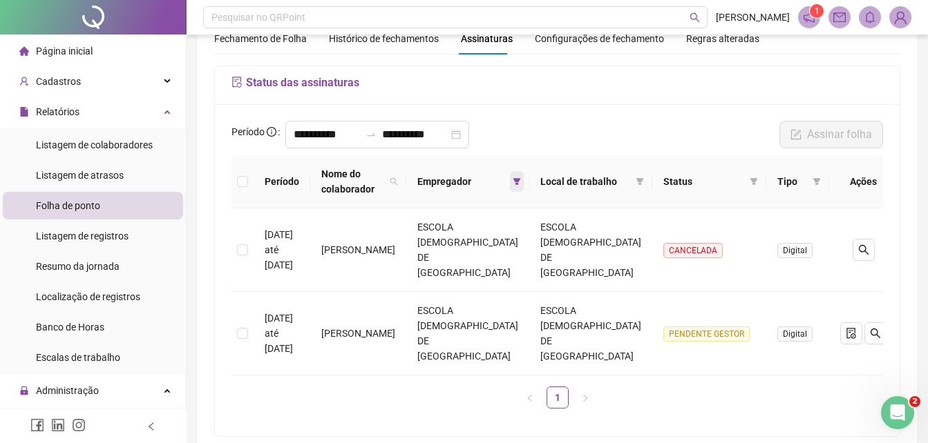
click at [521, 180] on icon "filter" at bounding box center [517, 181] width 8 height 7
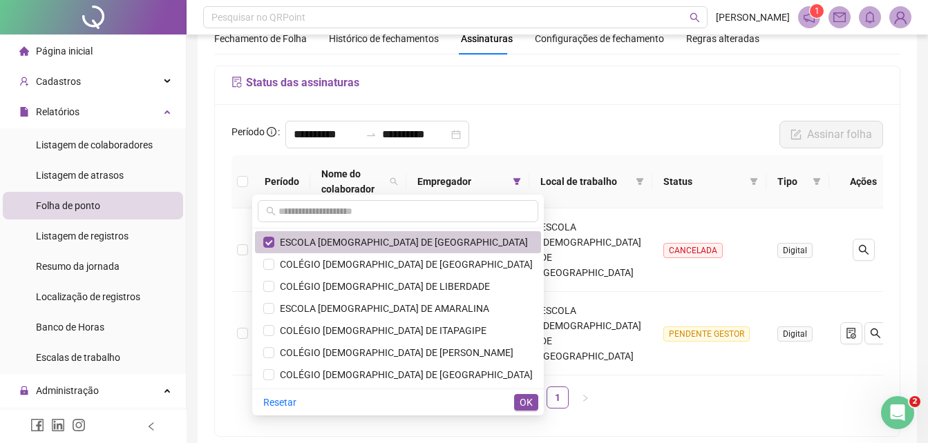
click at [450, 238] on span "ESCOLA [DEMOGRAPHIC_DATA] DE [GEOGRAPHIC_DATA]" at bounding box center [400, 242] width 253 height 11
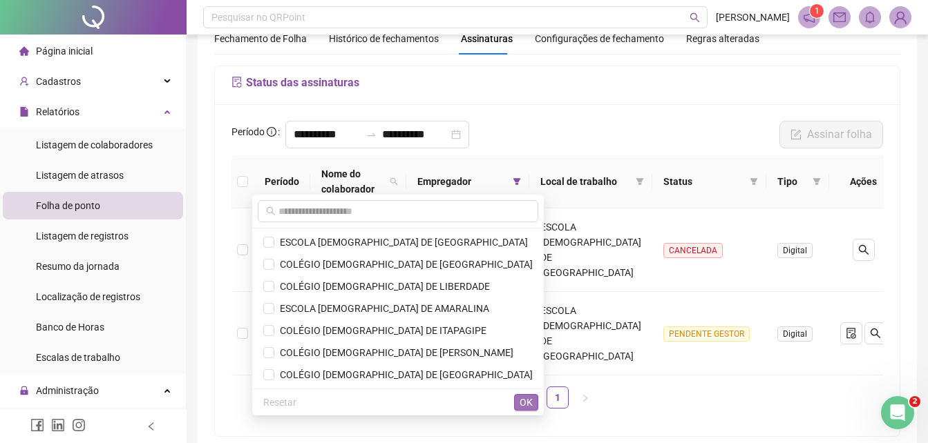
click at [523, 405] on span "OK" at bounding box center [525, 402] width 13 height 15
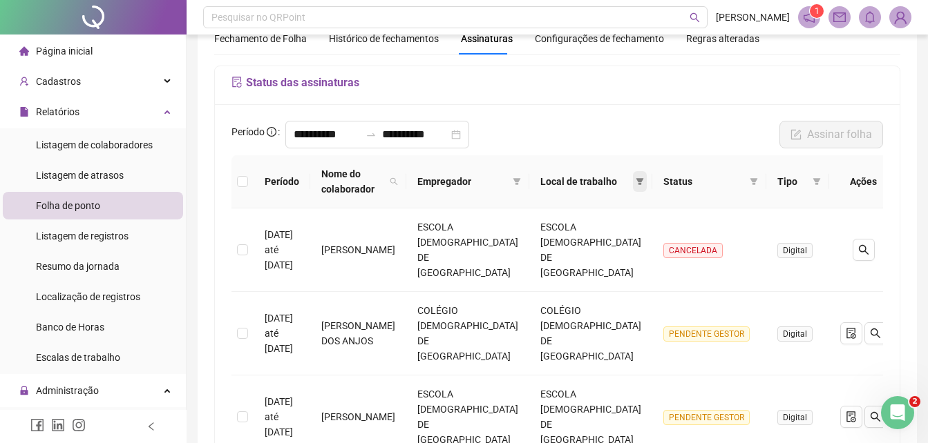
click at [636, 180] on icon "filter" at bounding box center [640, 181] width 8 height 7
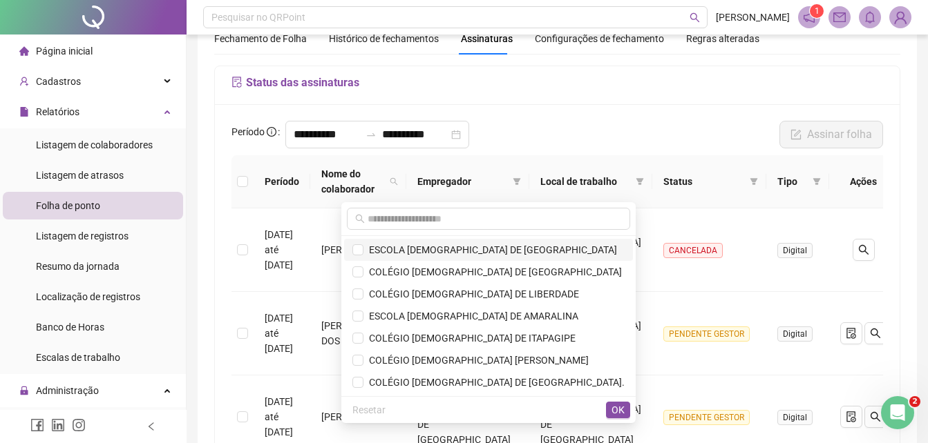
click at [540, 251] on span "ESCOLA [DEMOGRAPHIC_DATA] DE [GEOGRAPHIC_DATA]" at bounding box center [489, 250] width 253 height 11
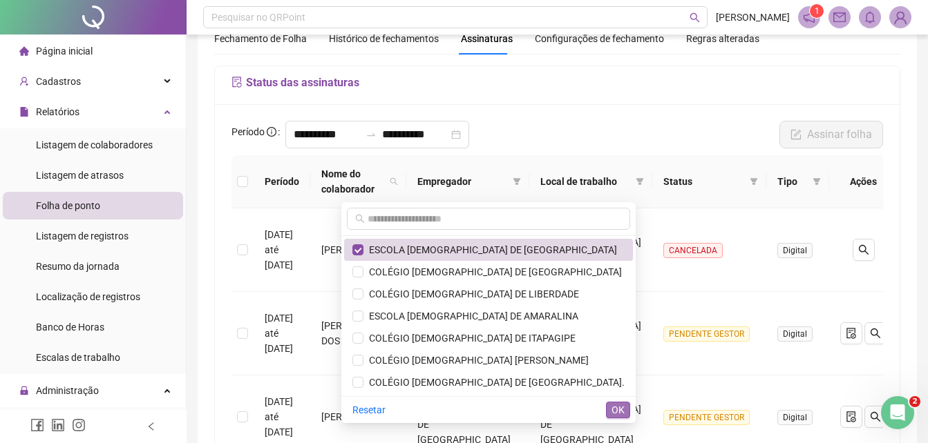
click at [615, 412] on span "OK" at bounding box center [617, 410] width 13 height 15
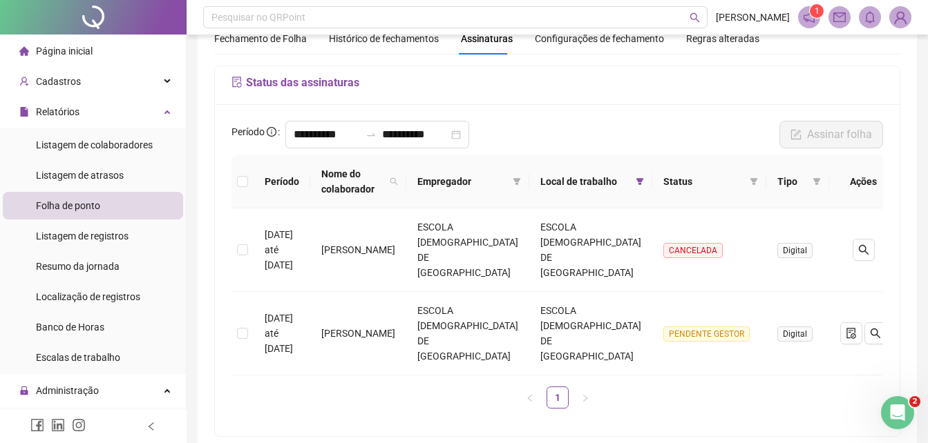
click at [900, 14] on img at bounding box center [900, 17] width 21 height 21
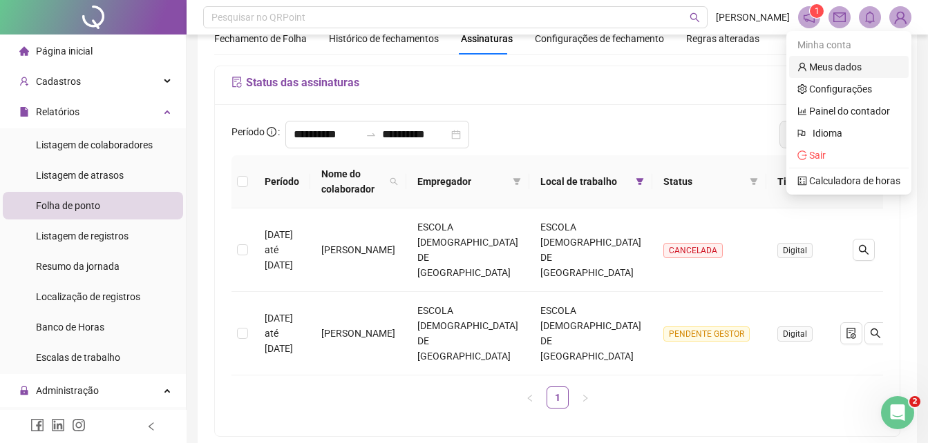
click at [859, 66] on link "Meus dados" at bounding box center [829, 66] width 64 height 11
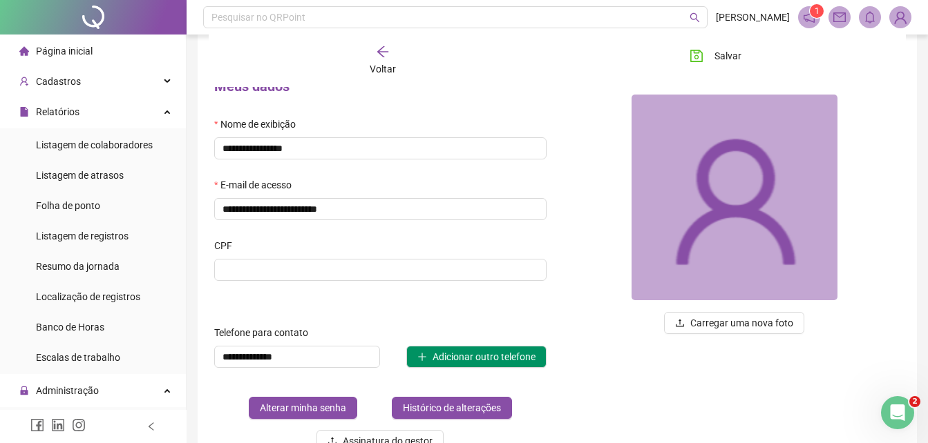
click at [901, 20] on img at bounding box center [900, 17] width 21 height 21
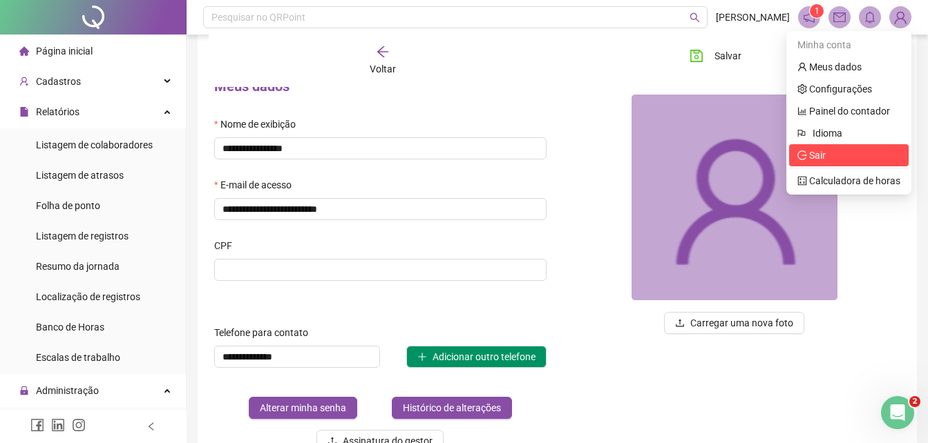
click at [814, 159] on span "Sair" at bounding box center [817, 155] width 17 height 11
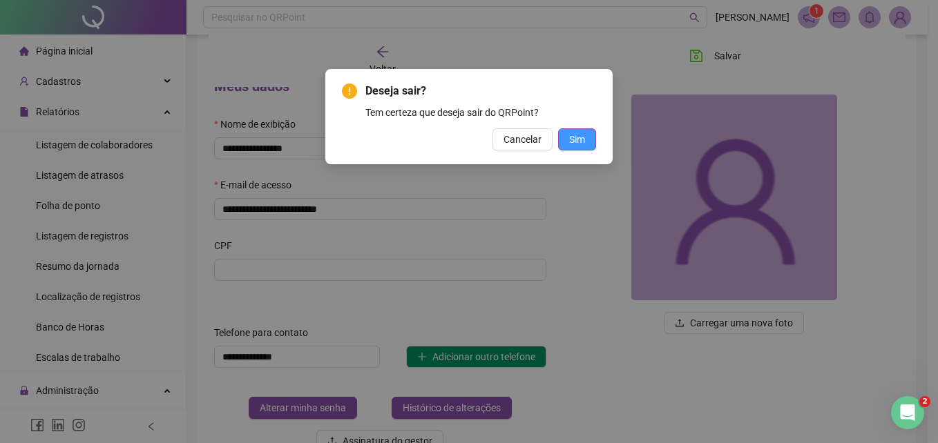
click at [576, 140] on span "Sim" at bounding box center [577, 139] width 16 height 15
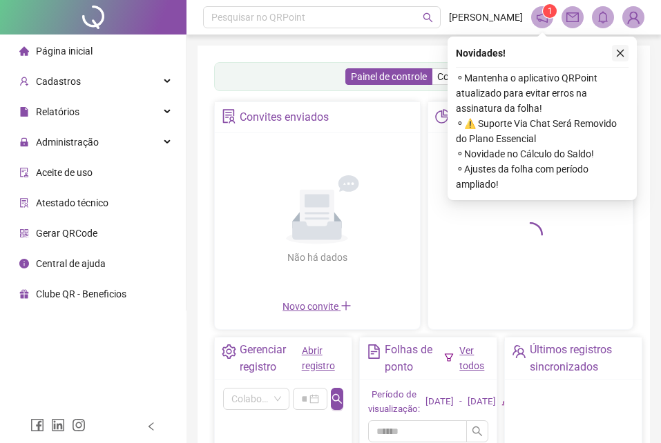
click at [621, 51] on icon "close" at bounding box center [620, 53] width 10 height 10
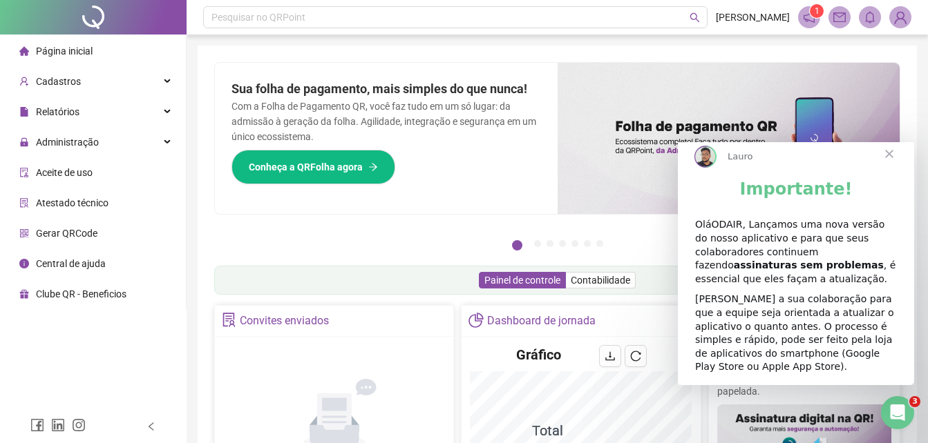
click at [885, 162] on span "Fechar" at bounding box center [889, 154] width 50 height 50
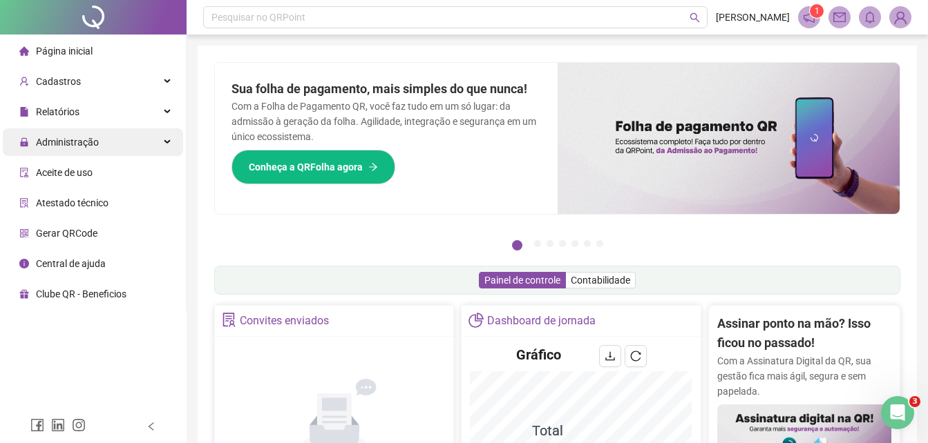
click at [75, 139] on span "Administração" at bounding box center [67, 142] width 63 height 11
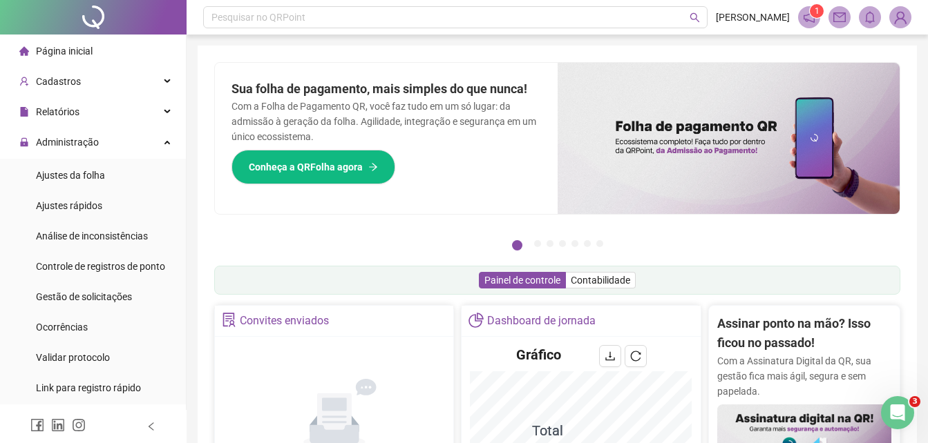
click at [74, 49] on span "Página inicial" at bounding box center [64, 51] width 57 height 11
click at [73, 111] on span "Relatórios" at bounding box center [58, 111] width 44 height 11
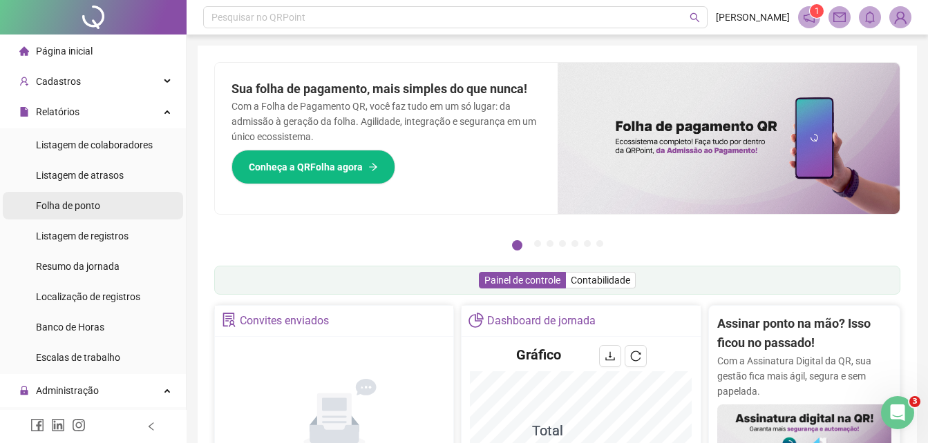
click at [99, 203] on span "Folha de ponto" at bounding box center [68, 205] width 64 height 11
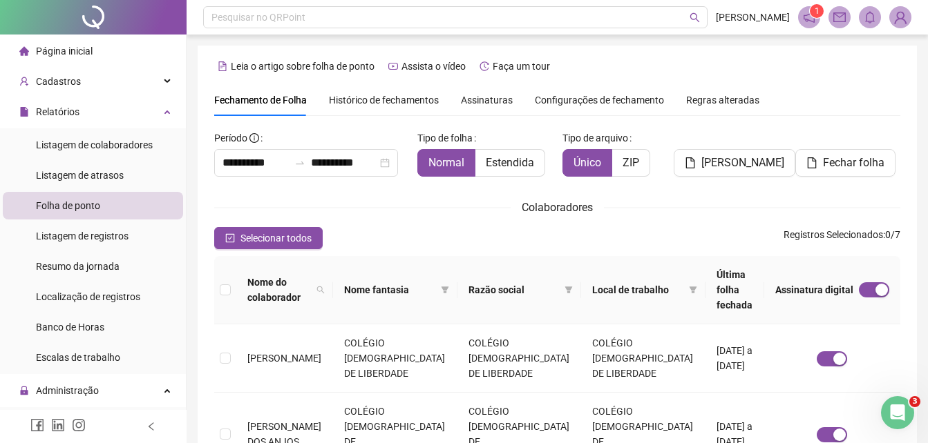
click at [477, 99] on span "Assinaturas" at bounding box center [487, 100] width 52 height 10
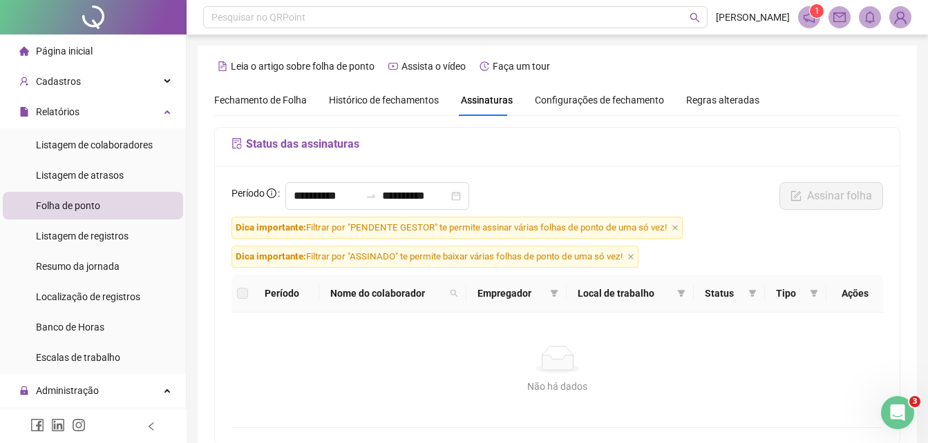
scroll to position [61, 0]
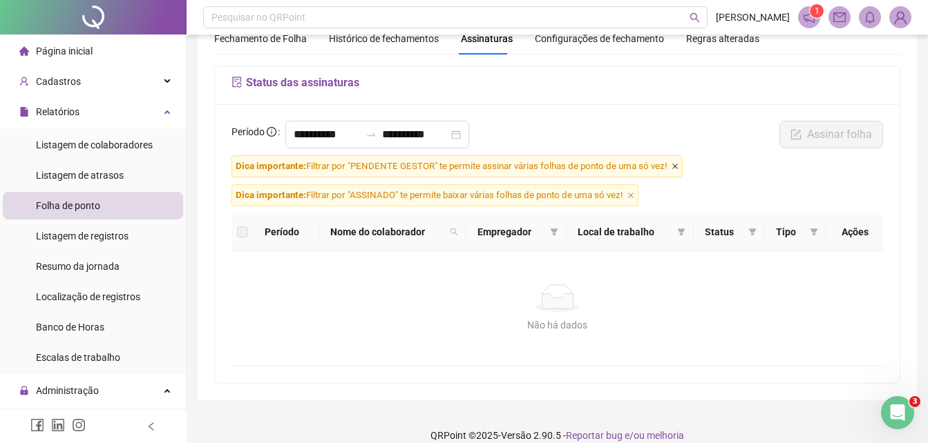
click at [675, 167] on icon "close" at bounding box center [675, 167] width 6 height 6
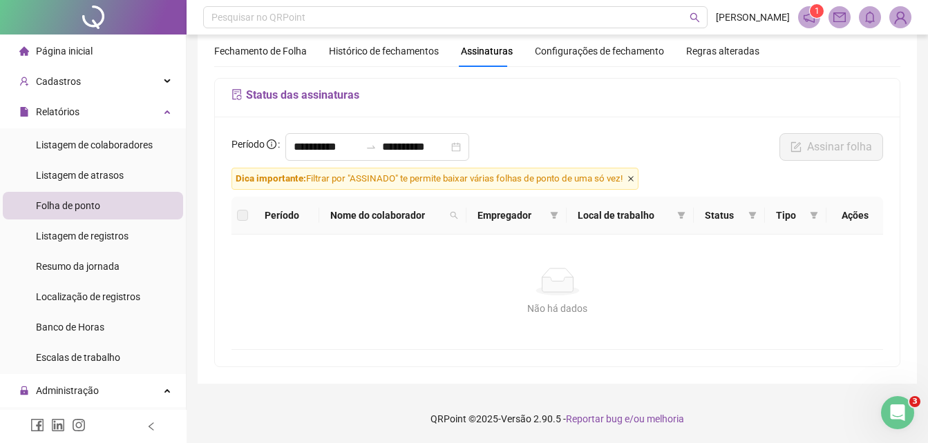
click at [634, 178] on icon "close" at bounding box center [630, 178] width 7 height 7
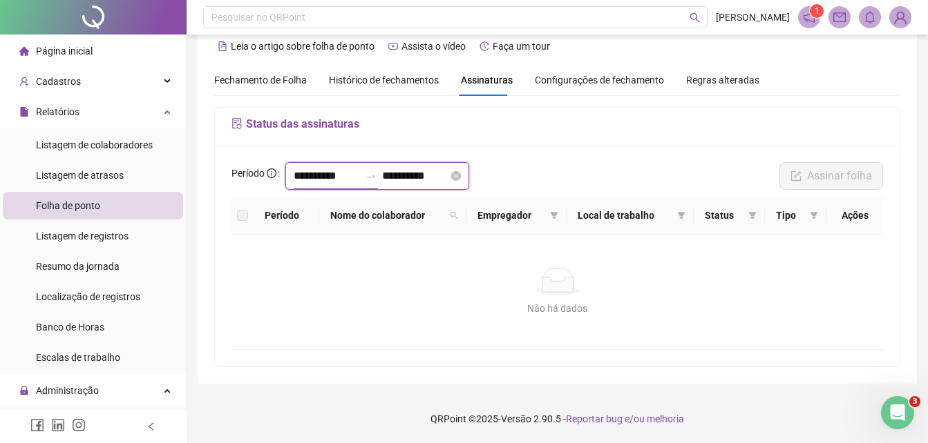
click at [356, 173] on input "**********" at bounding box center [327, 176] width 66 height 17
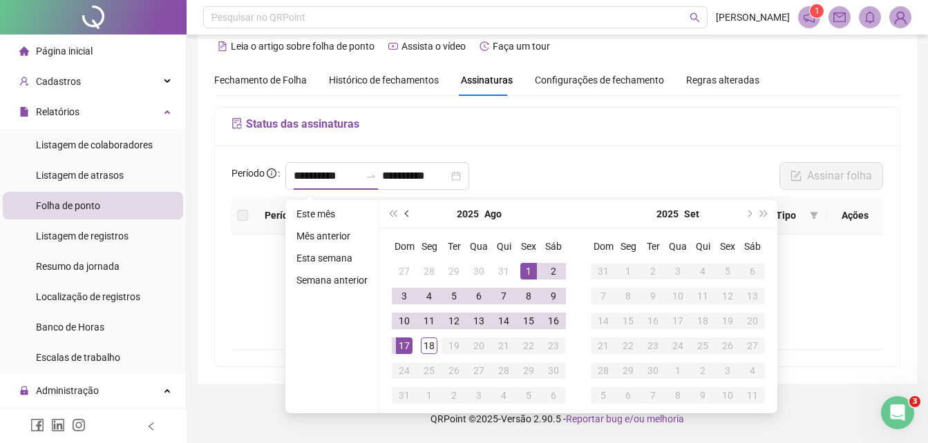
click at [408, 213] on span "prev-year" at bounding box center [408, 214] width 7 height 7
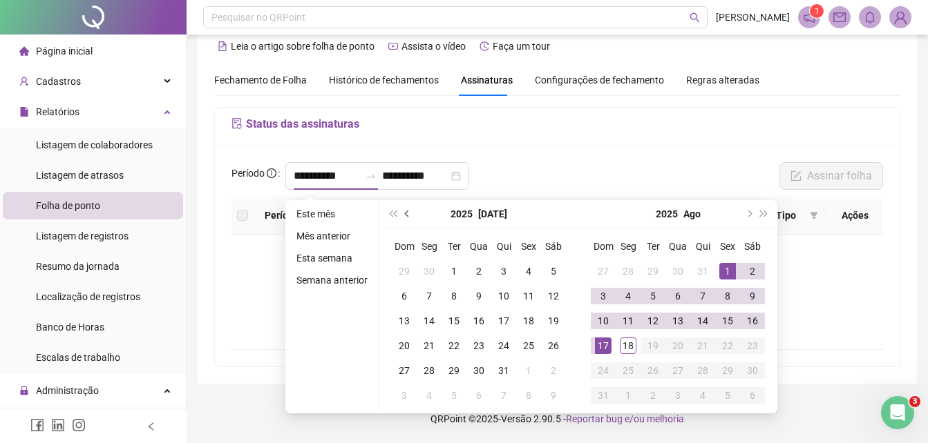
click at [408, 213] on span "prev-year" at bounding box center [408, 214] width 7 height 7
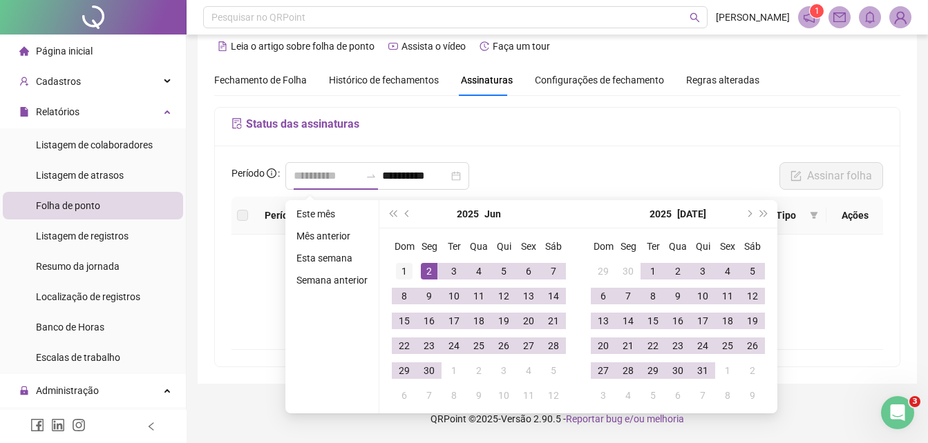
type input "**********"
click at [405, 270] on div "1" at bounding box center [404, 271] width 17 height 17
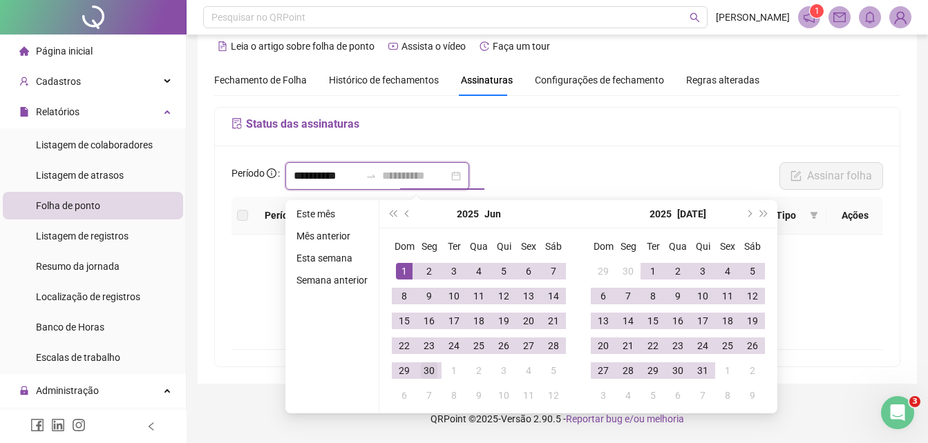
type input "**********"
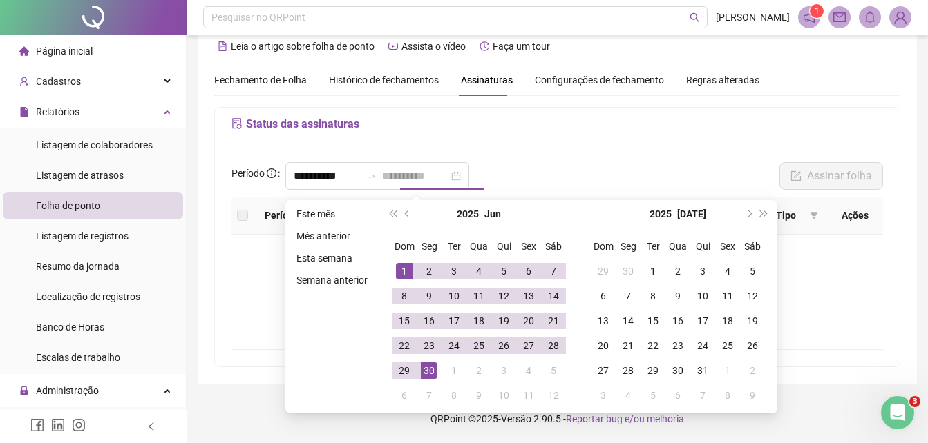
click at [425, 368] on div "30" at bounding box center [429, 371] width 17 height 17
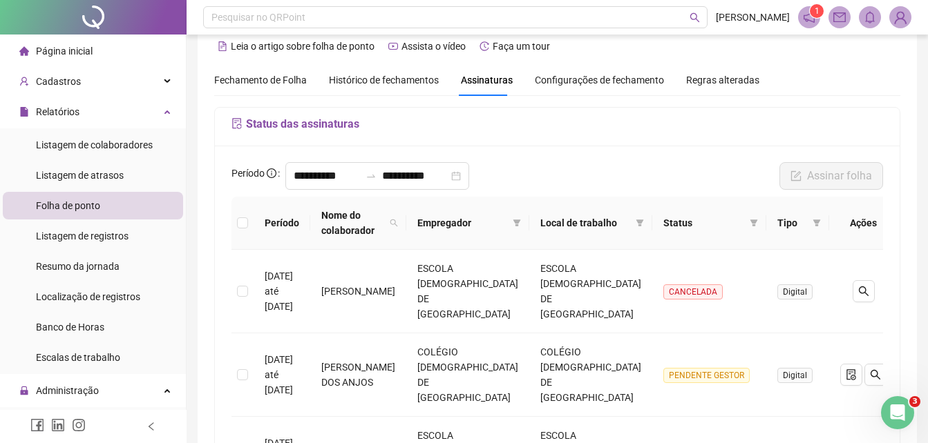
click at [507, 215] on span "Empregador" at bounding box center [462, 222] width 90 height 15
click at [521, 225] on icon "filter" at bounding box center [516, 223] width 8 height 8
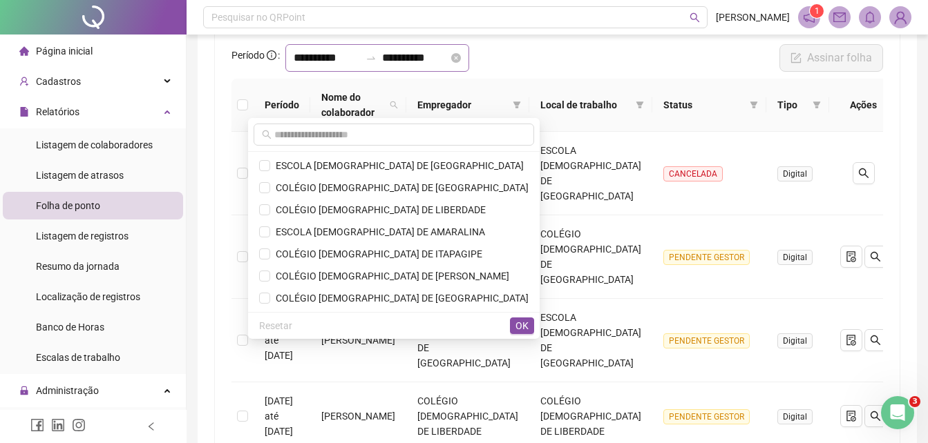
scroll to position [0, 0]
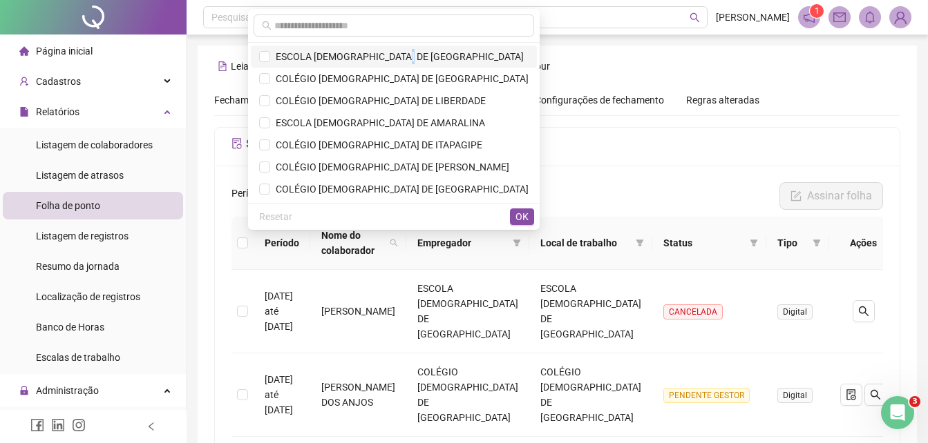
click at [461, 50] on span "ESCOLA [DEMOGRAPHIC_DATA] DE [GEOGRAPHIC_DATA]" at bounding box center [393, 56] width 269 height 15
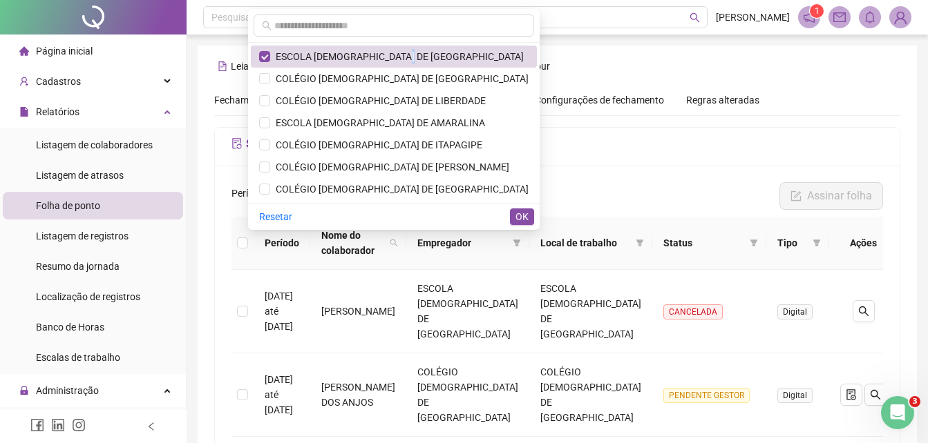
drag, startPoint x: 461, startPoint y: 51, endPoint x: 641, endPoint y: 198, distance: 232.2
click at [641, 198] on div "**********" at bounding box center [557, 199] width 660 height 35
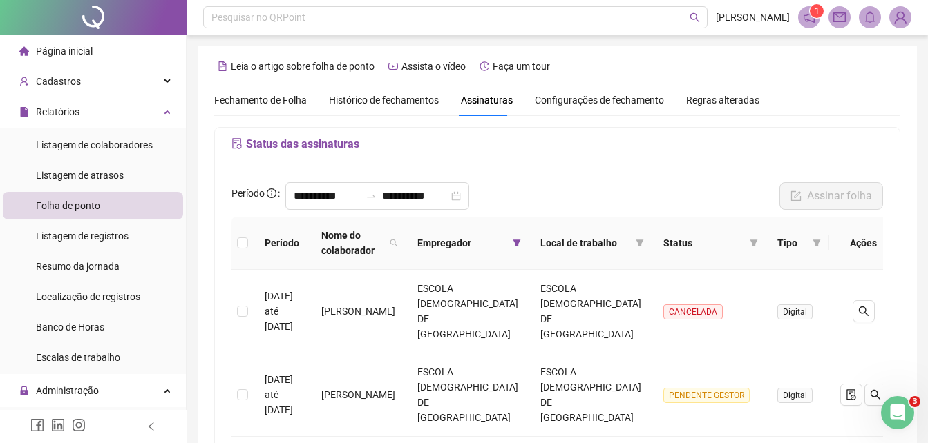
click at [897, 12] on img at bounding box center [900, 17] width 21 height 21
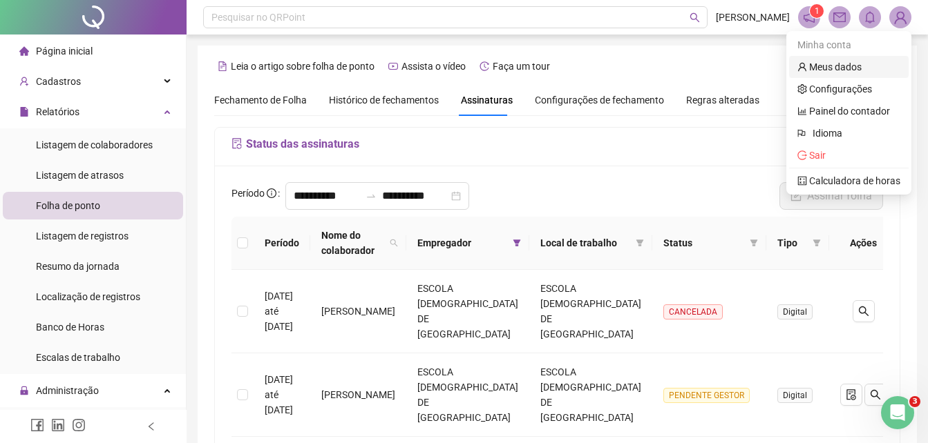
click at [847, 70] on link "Meus dados" at bounding box center [829, 66] width 64 height 11
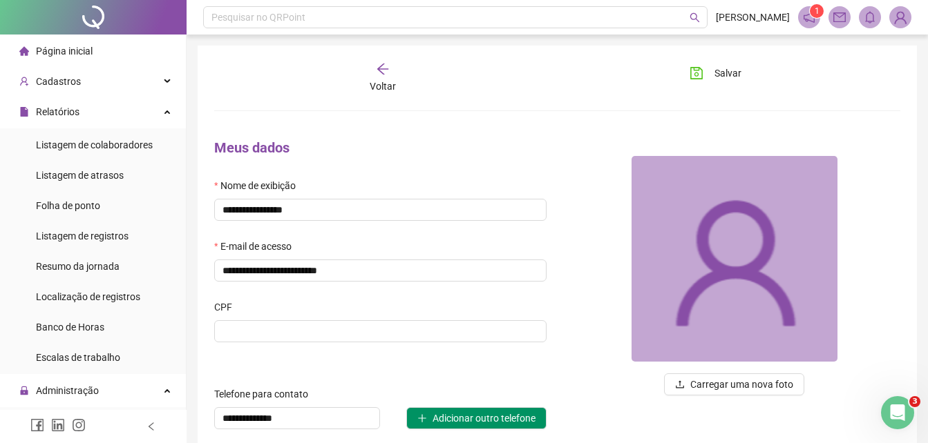
click at [898, 19] on img at bounding box center [900, 17] width 21 height 21
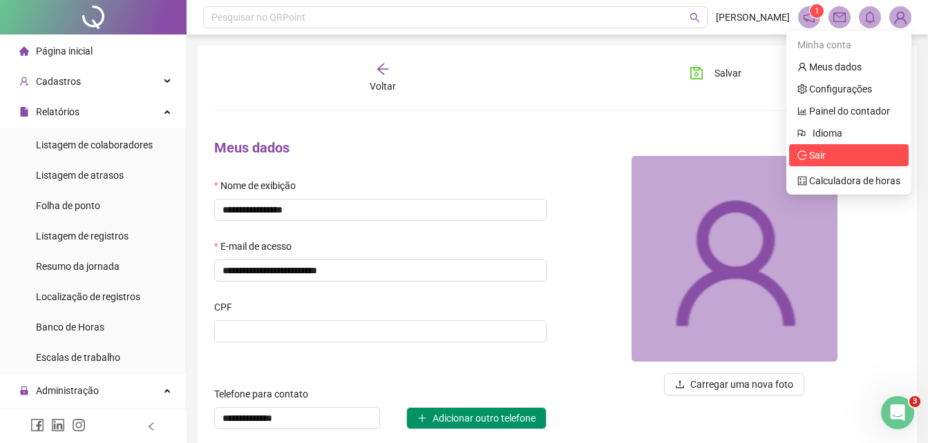
click at [823, 153] on span "Sair" at bounding box center [817, 155] width 17 height 11
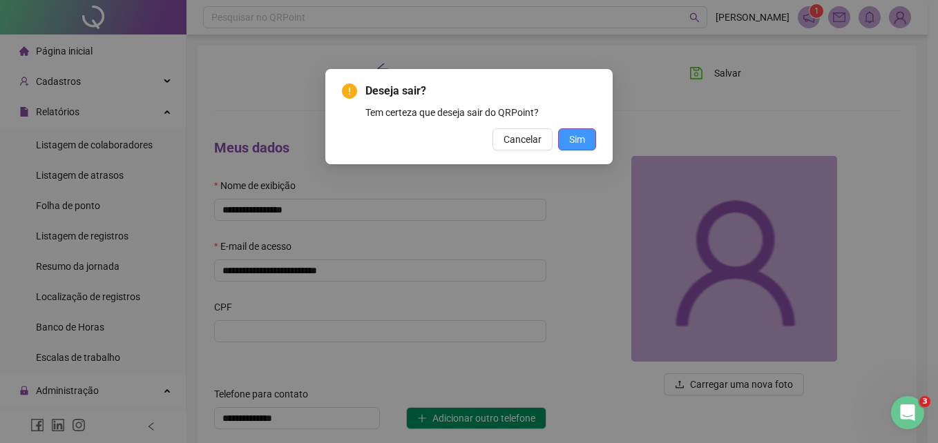
click at [582, 135] on span "Sim" at bounding box center [577, 139] width 16 height 15
